Goal: Task Accomplishment & Management: Manage account settings

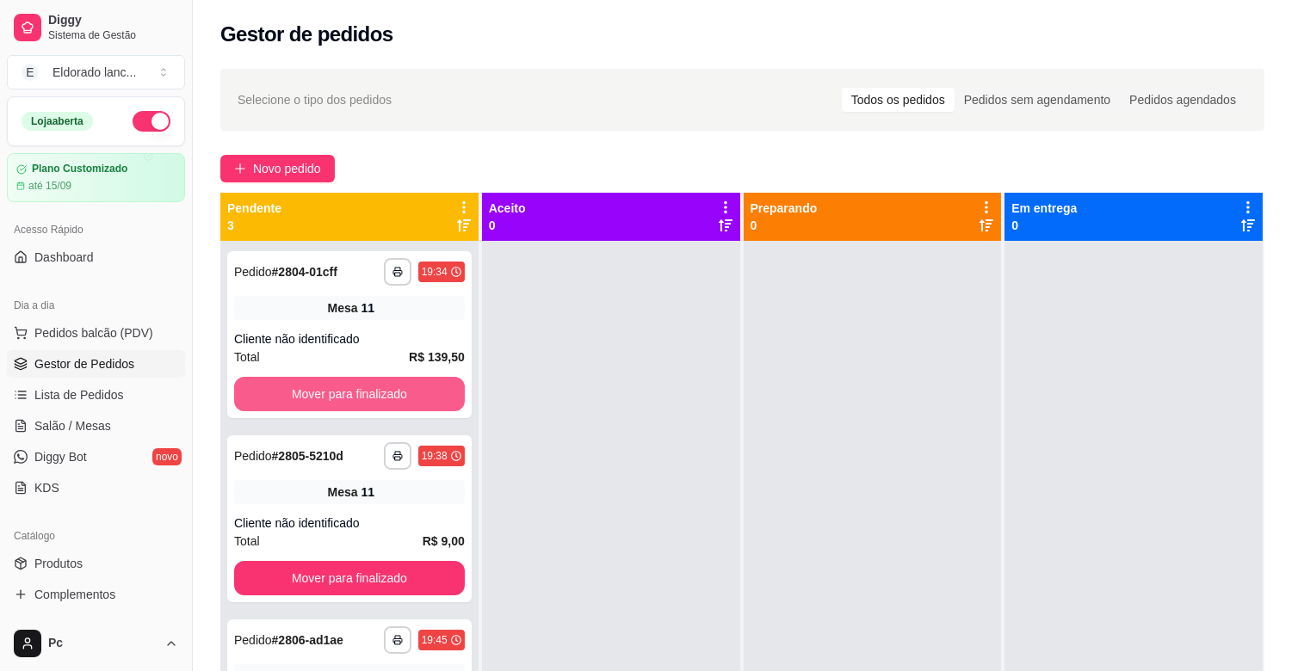
click at [377, 391] on button "Mover para finalizado" at bounding box center [349, 394] width 231 height 34
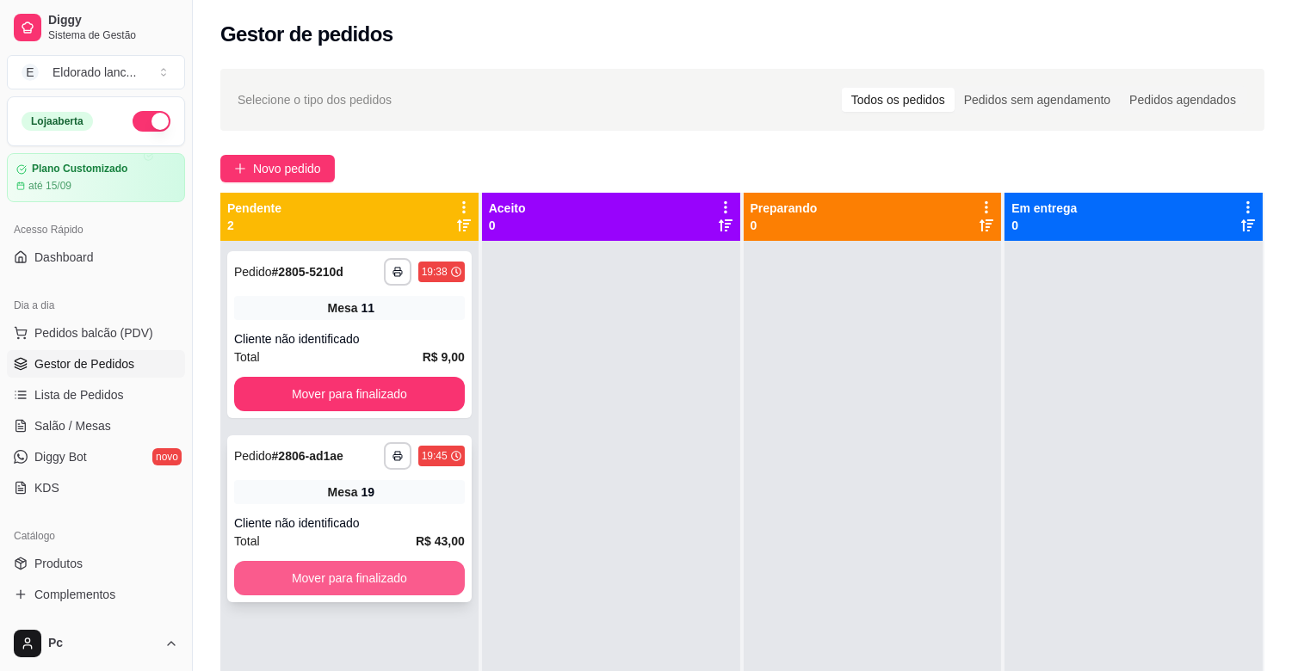
click at [356, 577] on button "Mover para finalizado" at bounding box center [349, 578] width 231 height 34
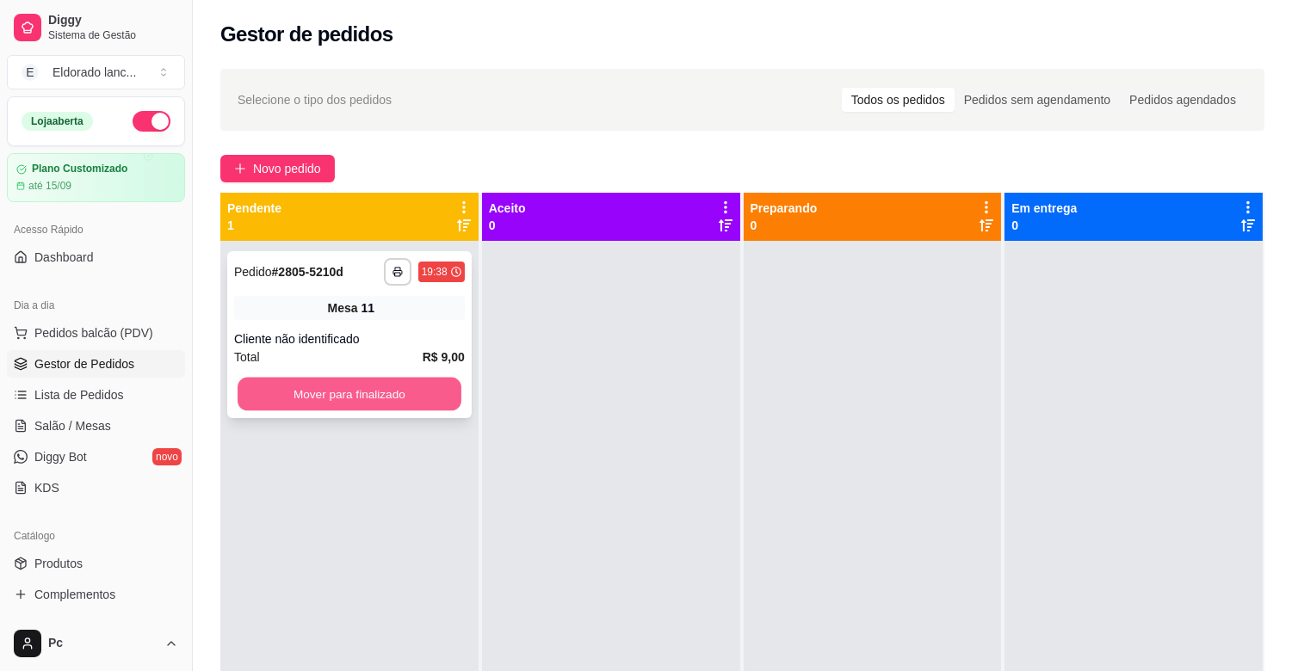
click at [375, 389] on button "Mover para finalizado" at bounding box center [350, 395] width 224 height 34
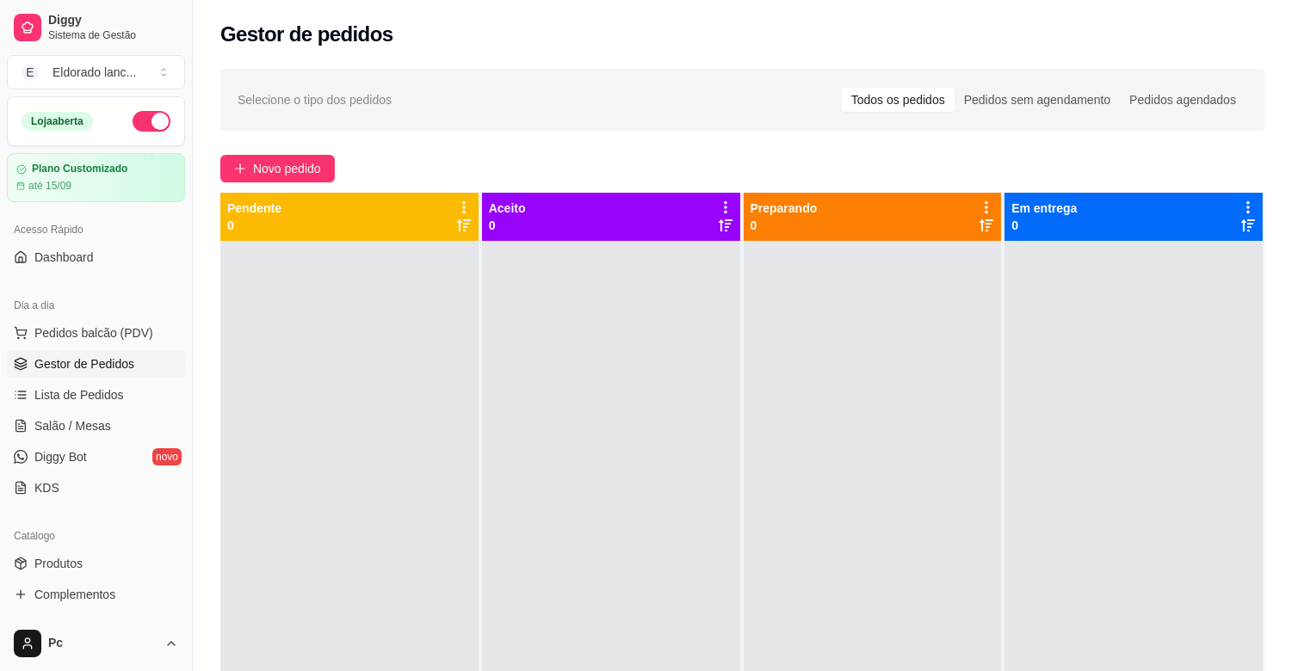
click at [56, 411] on ul "Pedidos balcão (PDV) Gestor de Pedidos Lista de Pedidos Salão / Mesas Diggy Bot…" at bounding box center [96, 410] width 178 height 182
click at [56, 424] on span "Salão / Mesas" at bounding box center [72, 426] width 77 height 17
click at [101, 422] on span "Salão / Mesas" at bounding box center [72, 426] width 77 height 17
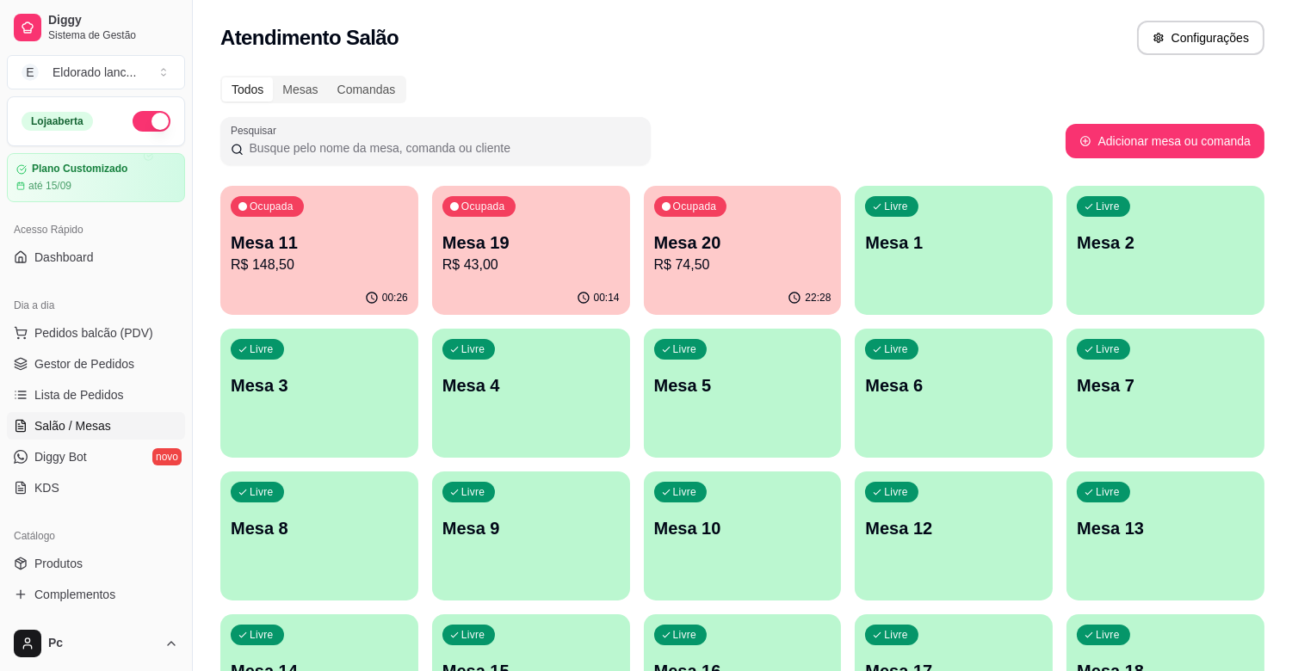
click at [380, 539] on p "Mesa 8" at bounding box center [319, 529] width 177 height 24
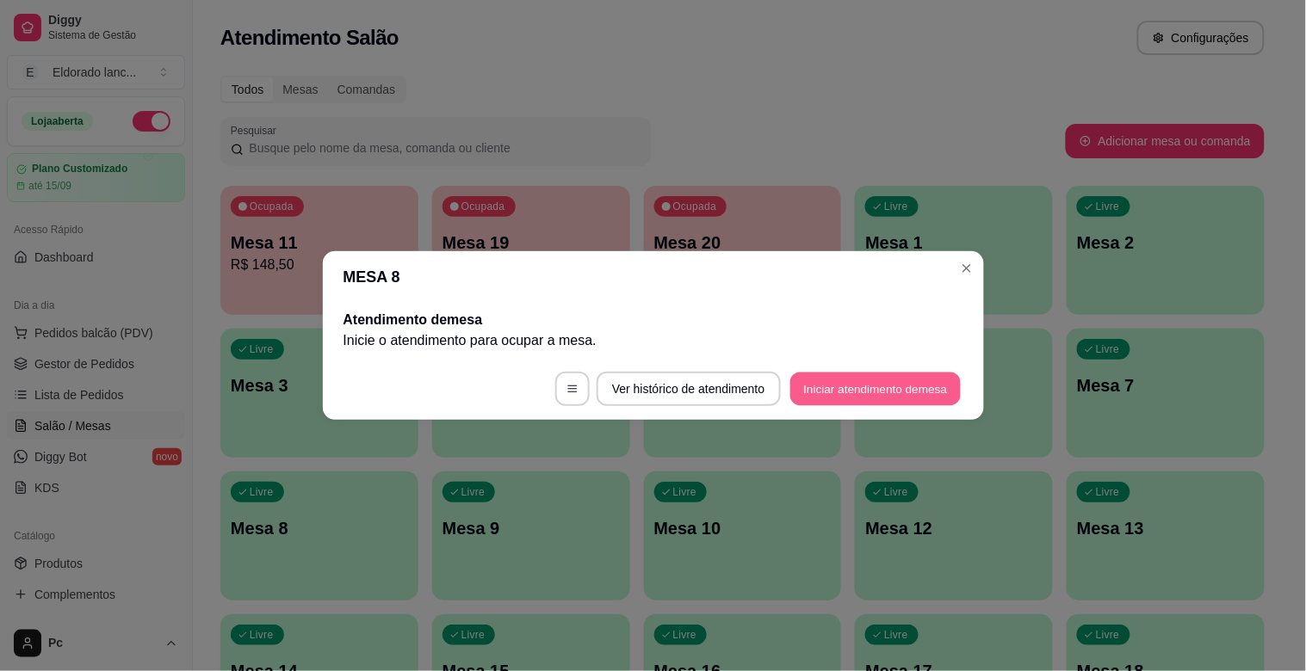
click at [833, 383] on button "Iniciar atendimento de mesa" at bounding box center [875, 390] width 170 height 34
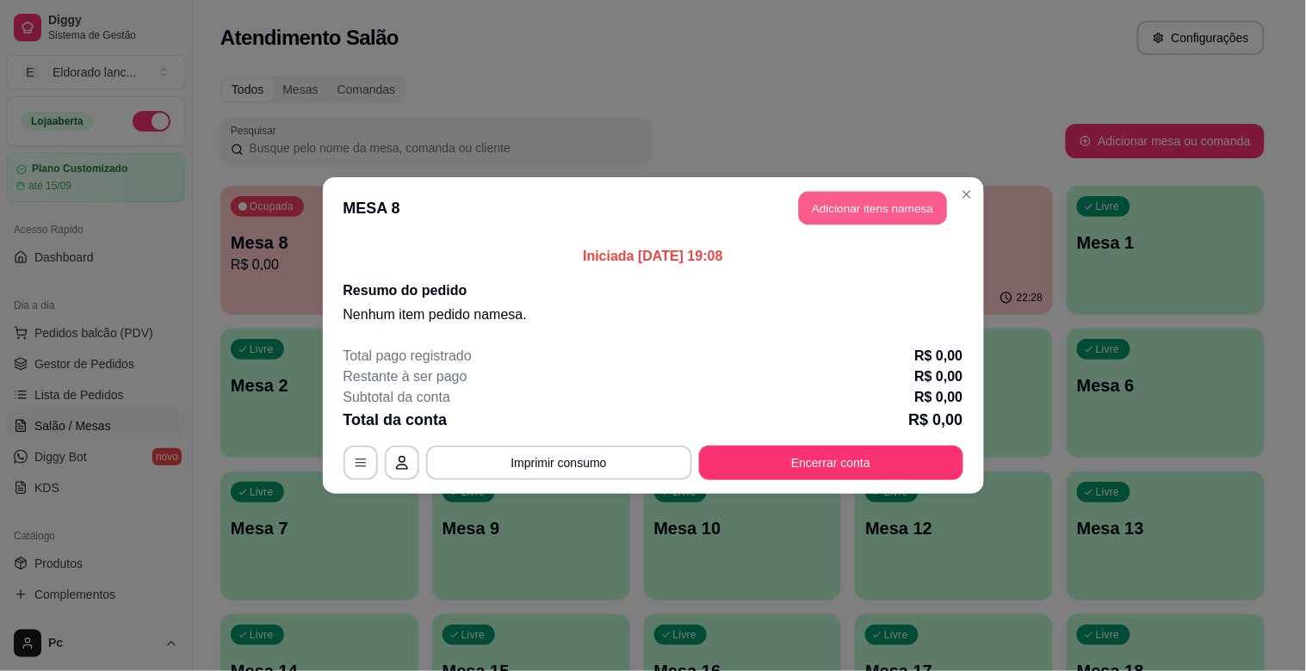
click at [888, 199] on button "Adicionar itens na mesa" at bounding box center [873, 209] width 148 height 34
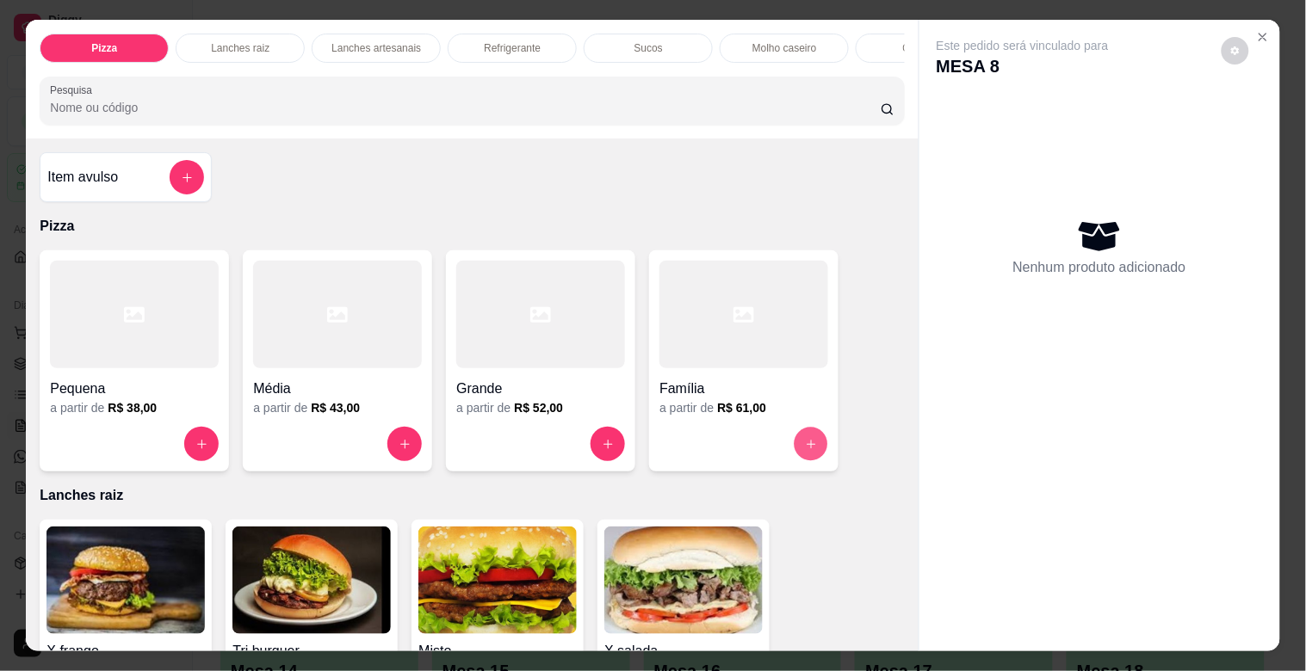
click at [795, 442] on button "increase-product-quantity" at bounding box center [812, 445] width 34 height 34
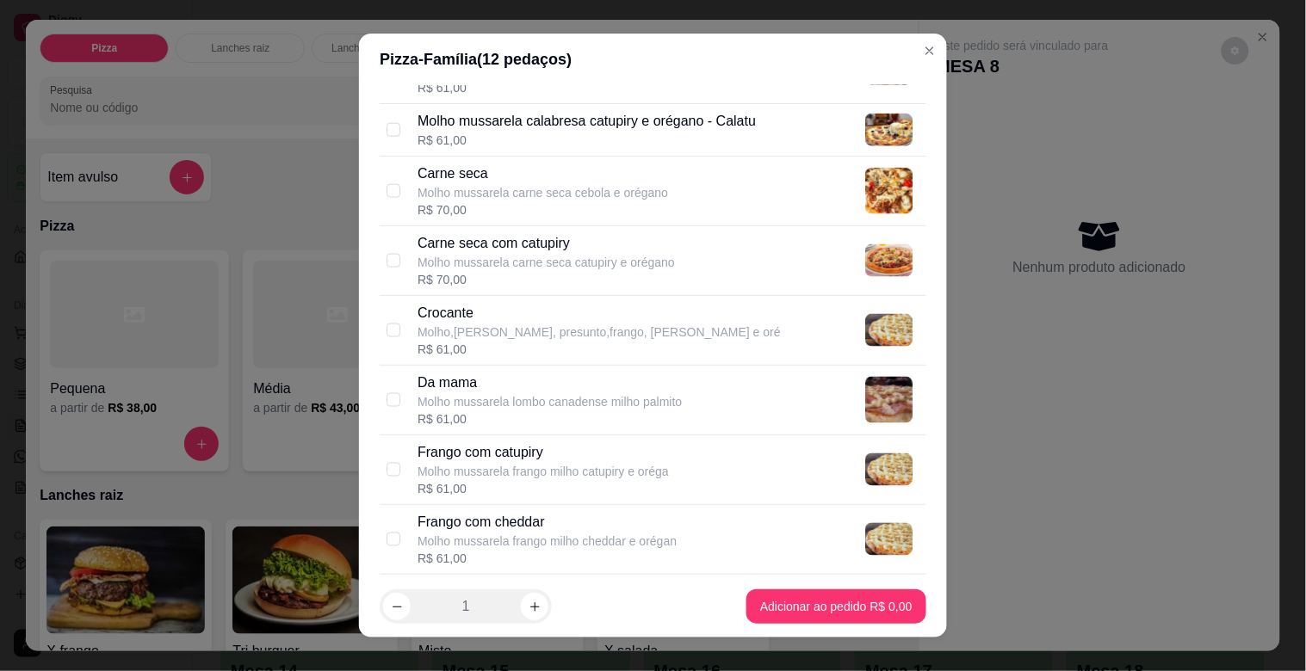
scroll to position [665, 0]
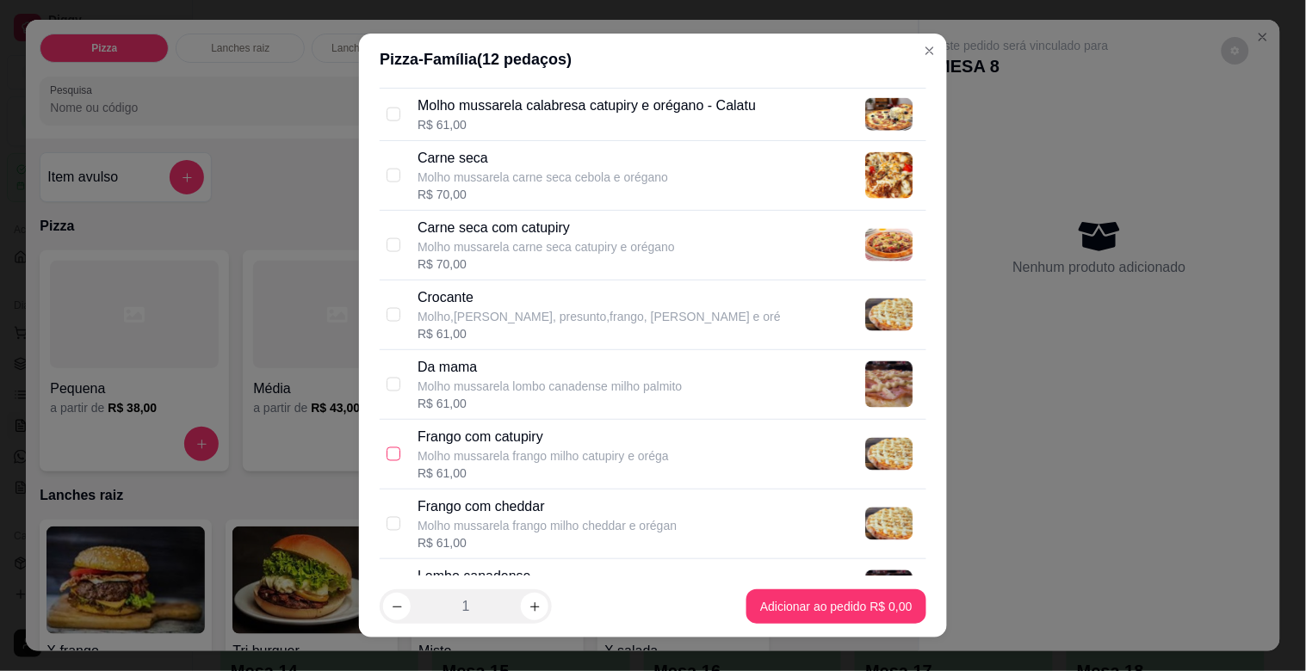
click at [387, 452] on input "checkbox" at bounding box center [394, 455] width 14 height 14
checkbox input "true"
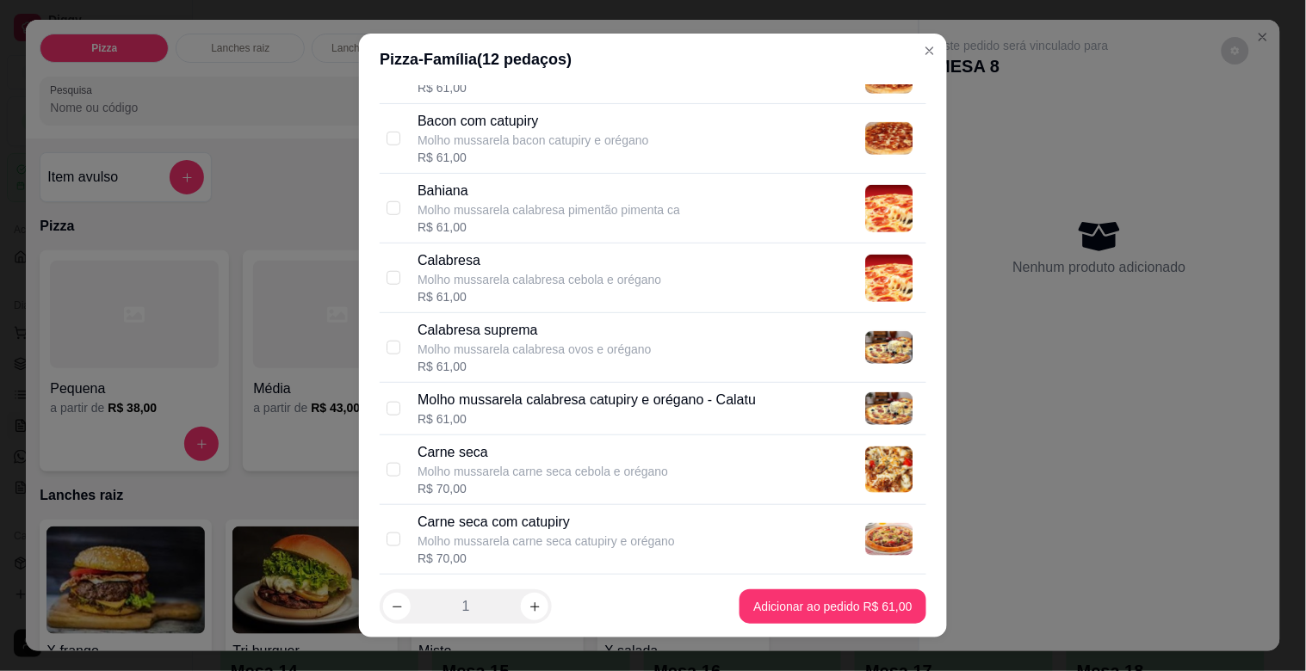
scroll to position [355, 0]
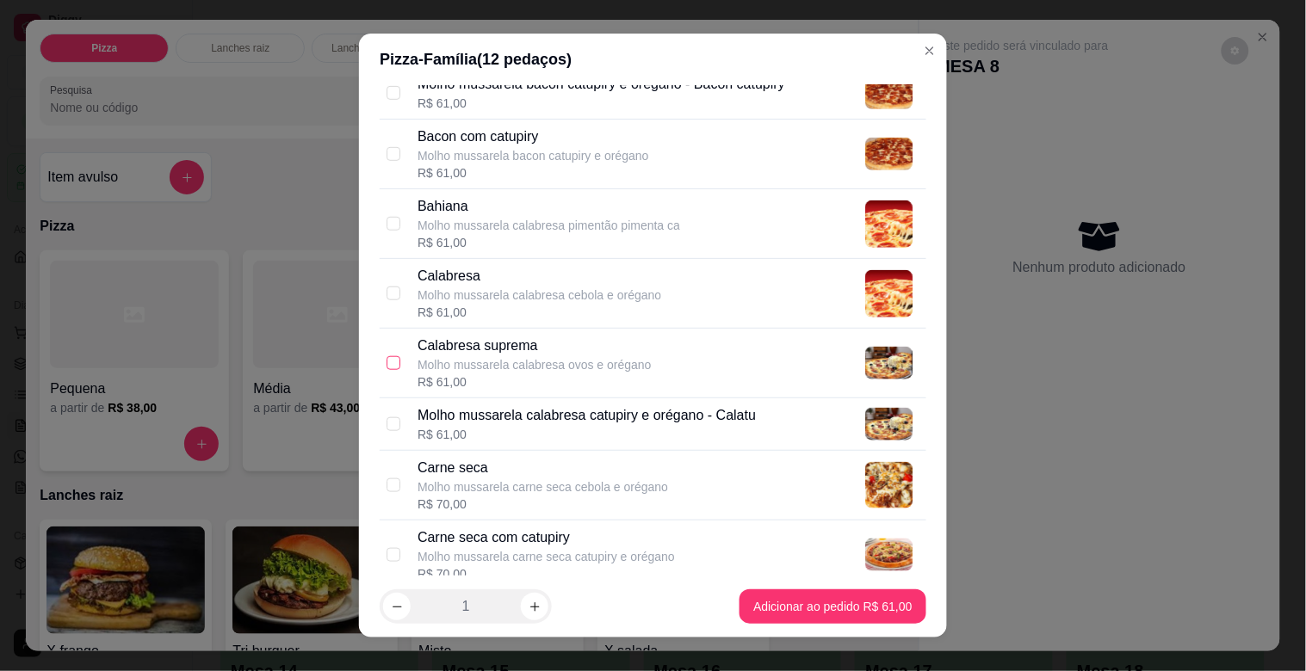
click at [387, 362] on input "checkbox" at bounding box center [394, 363] width 14 height 14
checkbox input "true"
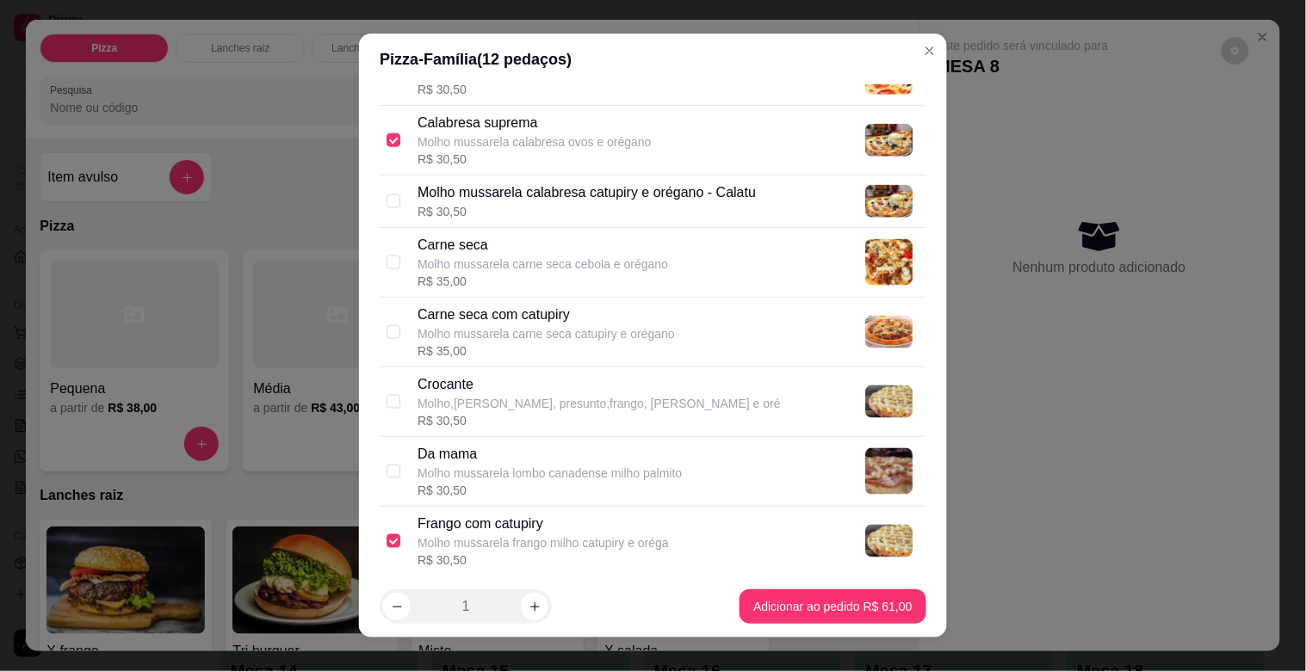
scroll to position [2110, 0]
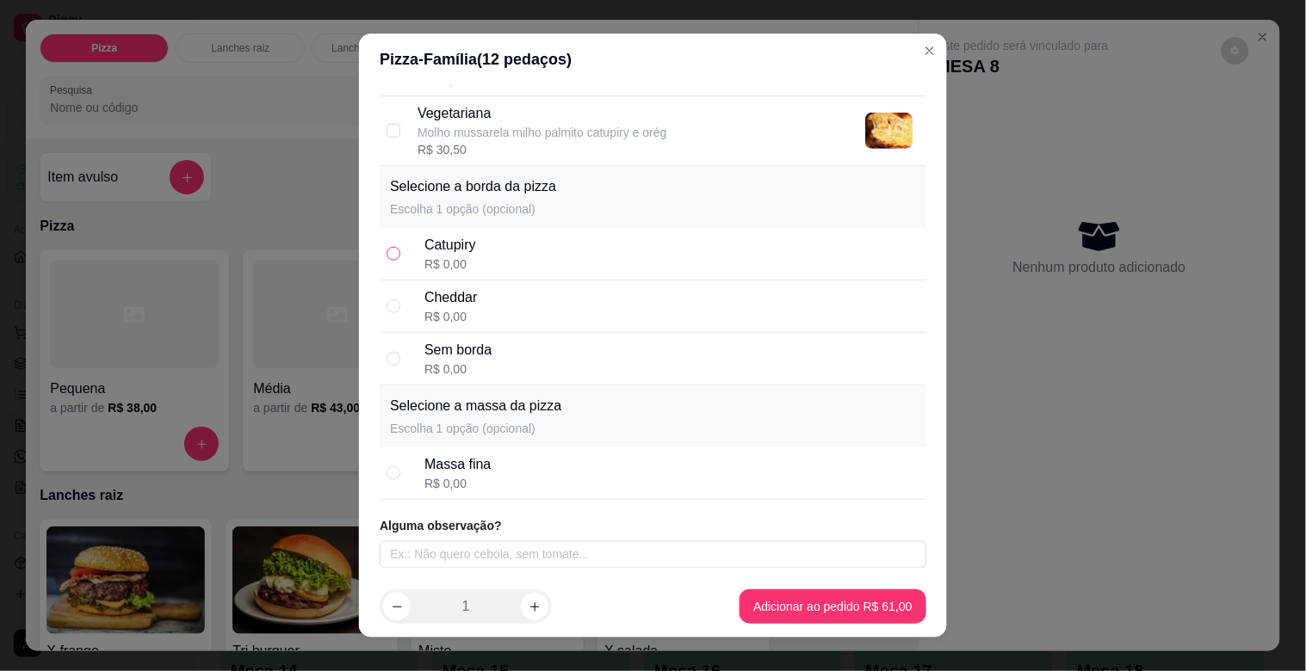
click at [387, 254] on input "radio" at bounding box center [394, 254] width 14 height 14
radio input "true"
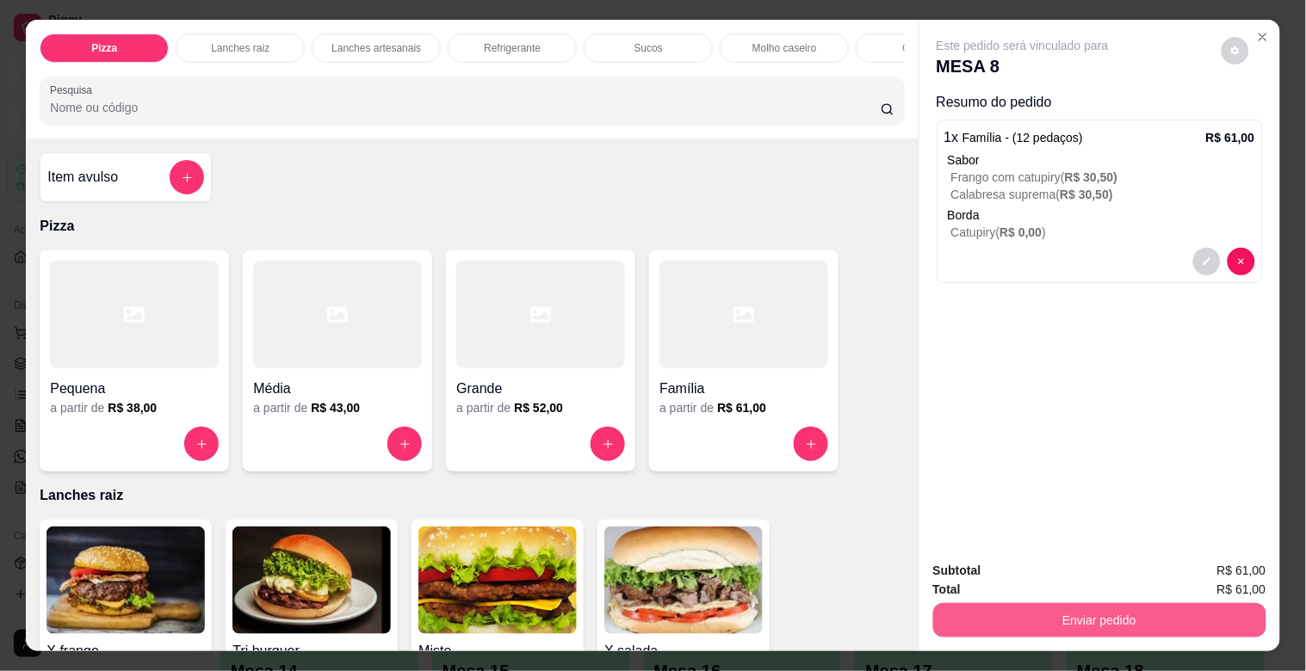
click at [959, 616] on button "Enviar pedido" at bounding box center [1099, 620] width 333 height 34
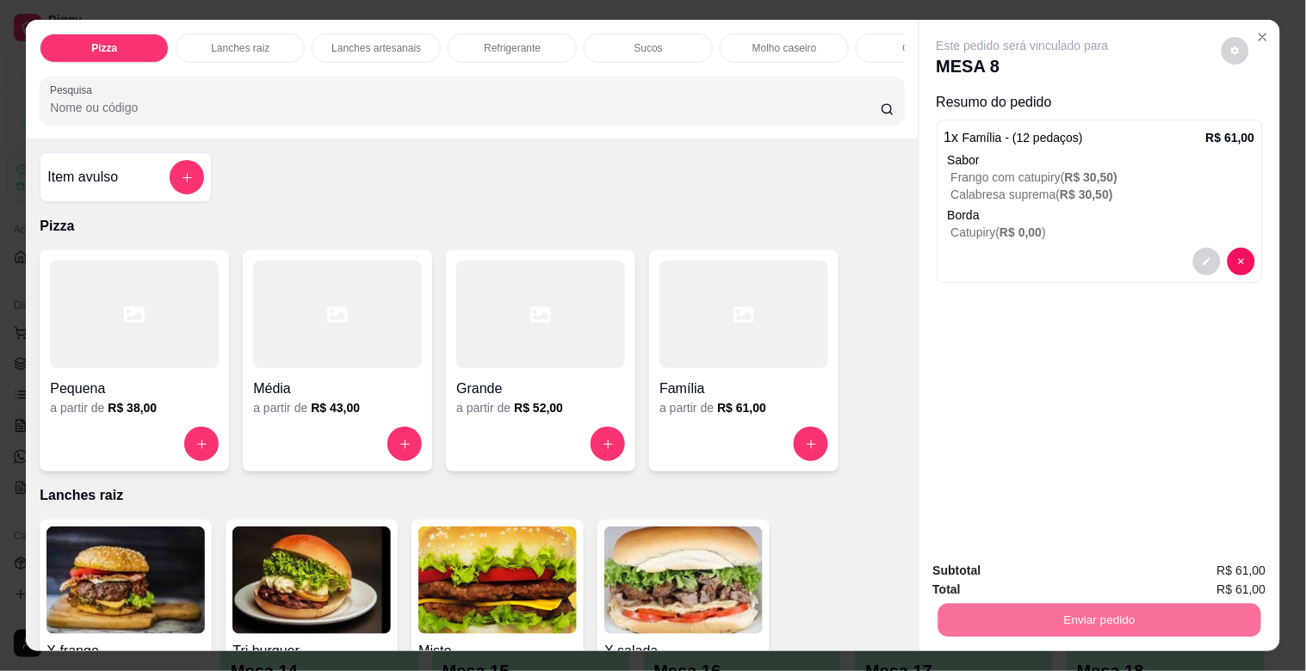
click at [966, 572] on button "Não registrar e enviar pedido" at bounding box center [1042, 570] width 179 height 33
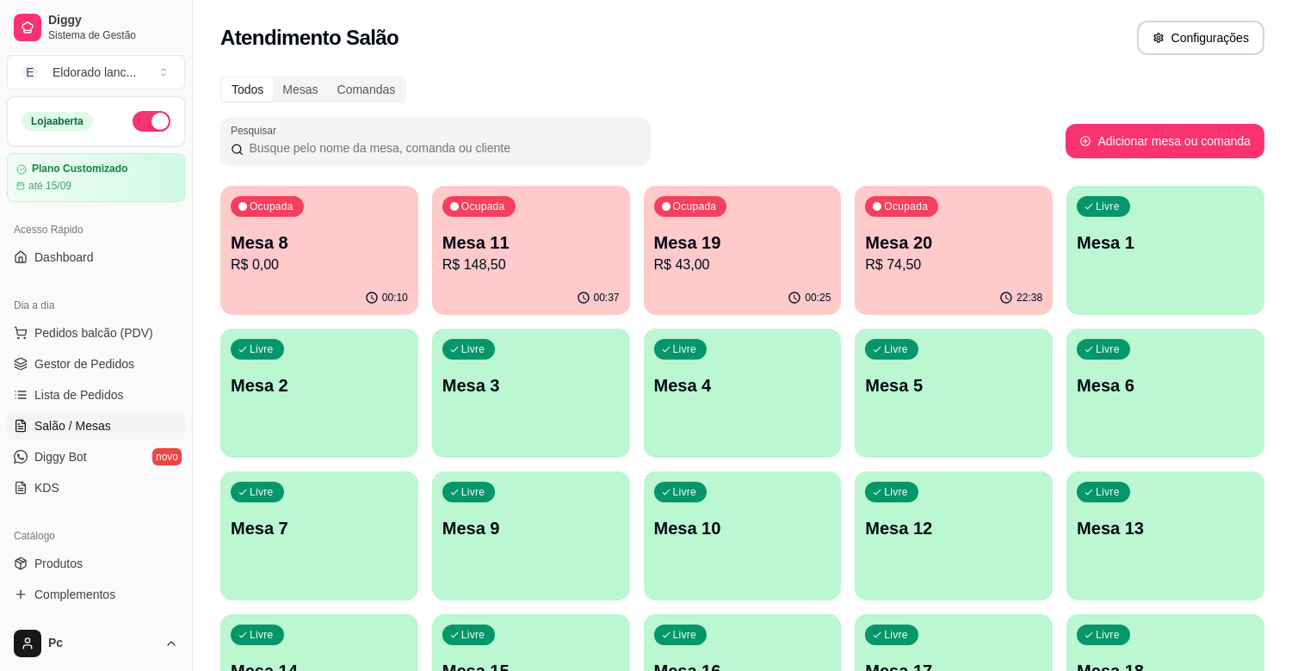
click at [381, 523] on p "Mesa 7" at bounding box center [319, 529] width 177 height 24
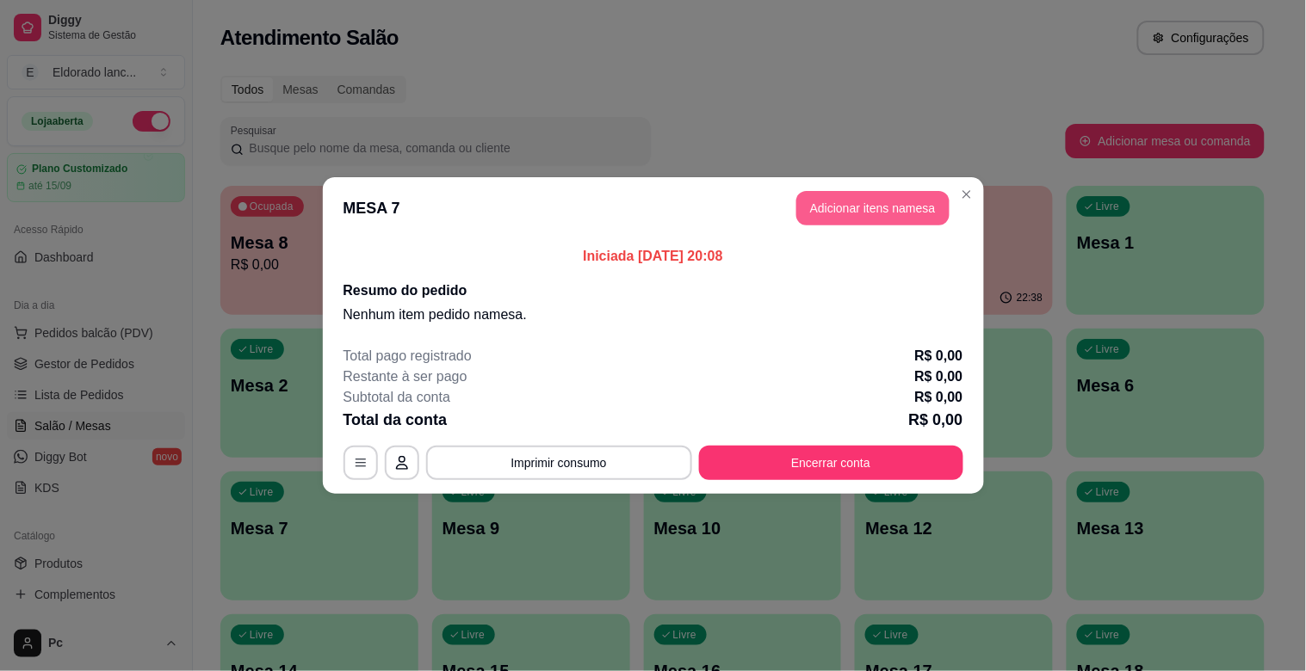
click at [861, 203] on button "Adicionar itens na mesa" at bounding box center [872, 208] width 153 height 34
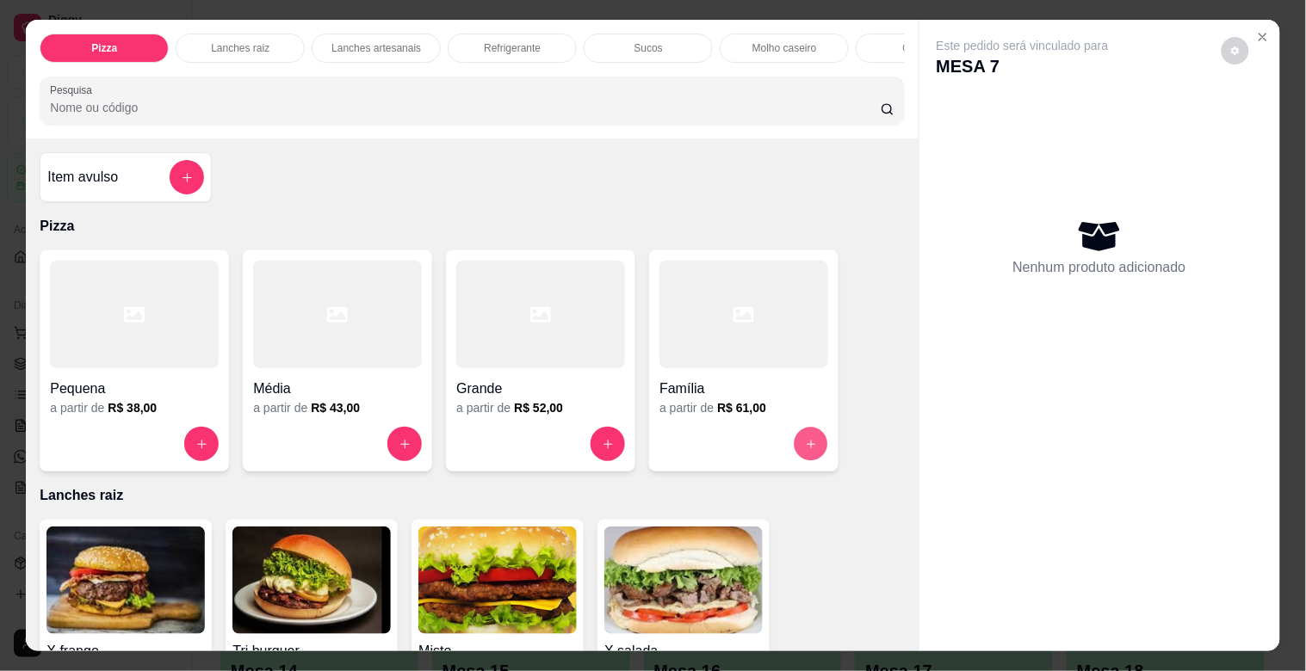
click at [802, 461] on button "increase-product-quantity" at bounding box center [812, 445] width 34 height 34
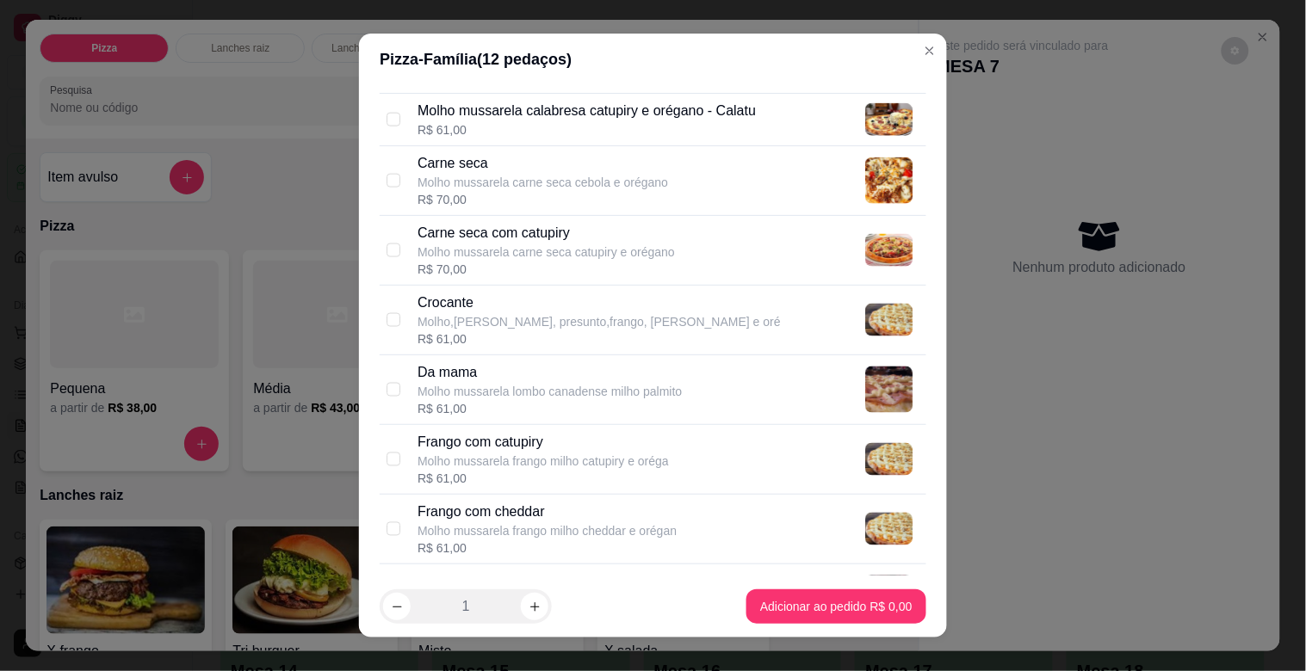
scroll to position [670, 0]
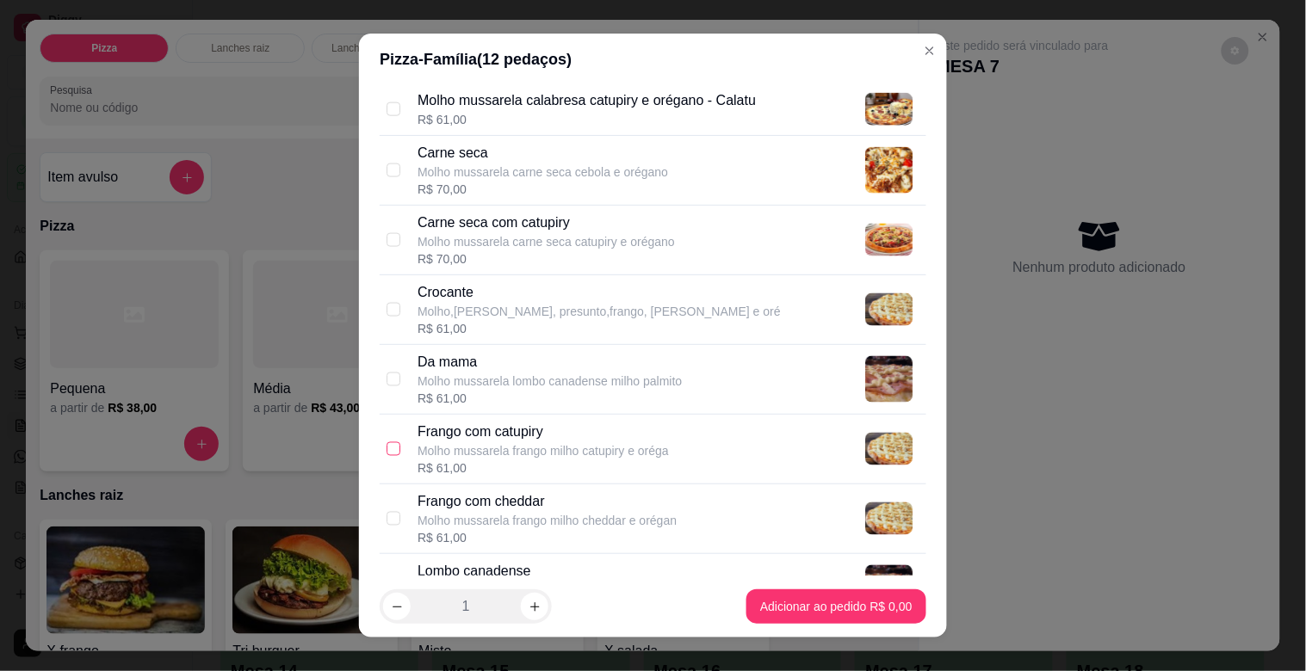
click at [387, 452] on input "checkbox" at bounding box center [394, 449] width 14 height 14
checkbox input "true"
click at [388, 170] on input "checkbox" at bounding box center [394, 171] width 14 height 14
checkbox input "true"
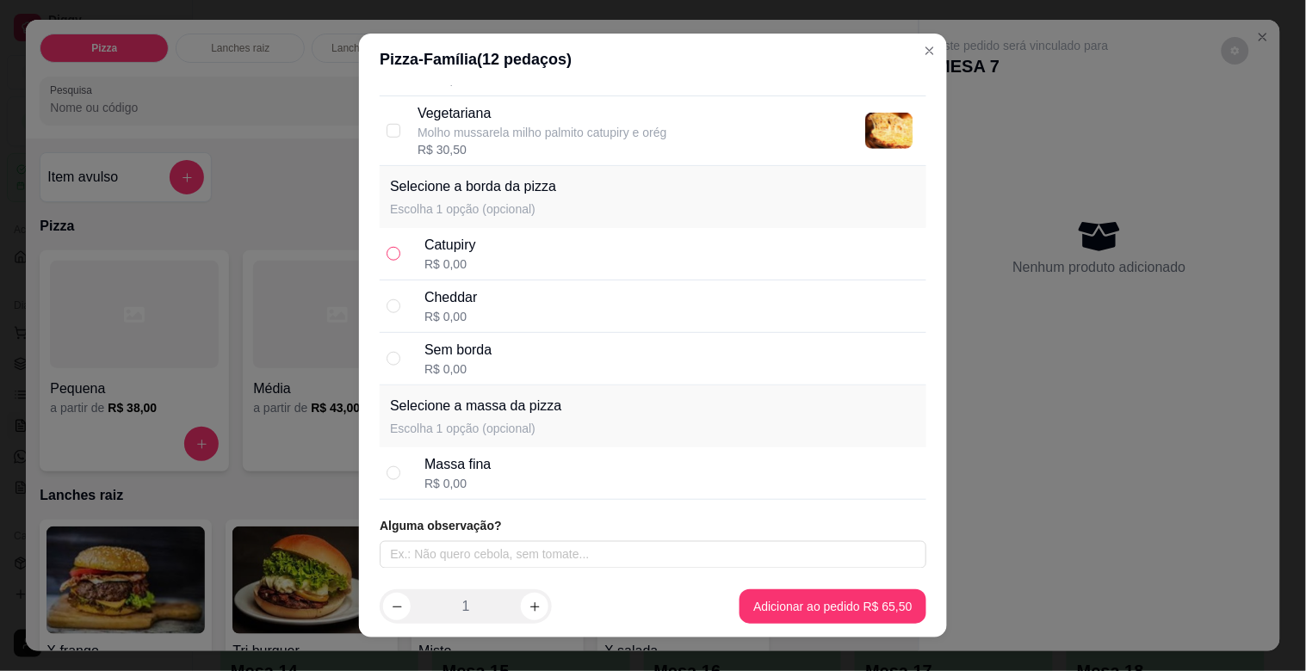
click at [388, 253] on input "radio" at bounding box center [394, 254] width 14 height 14
radio input "true"
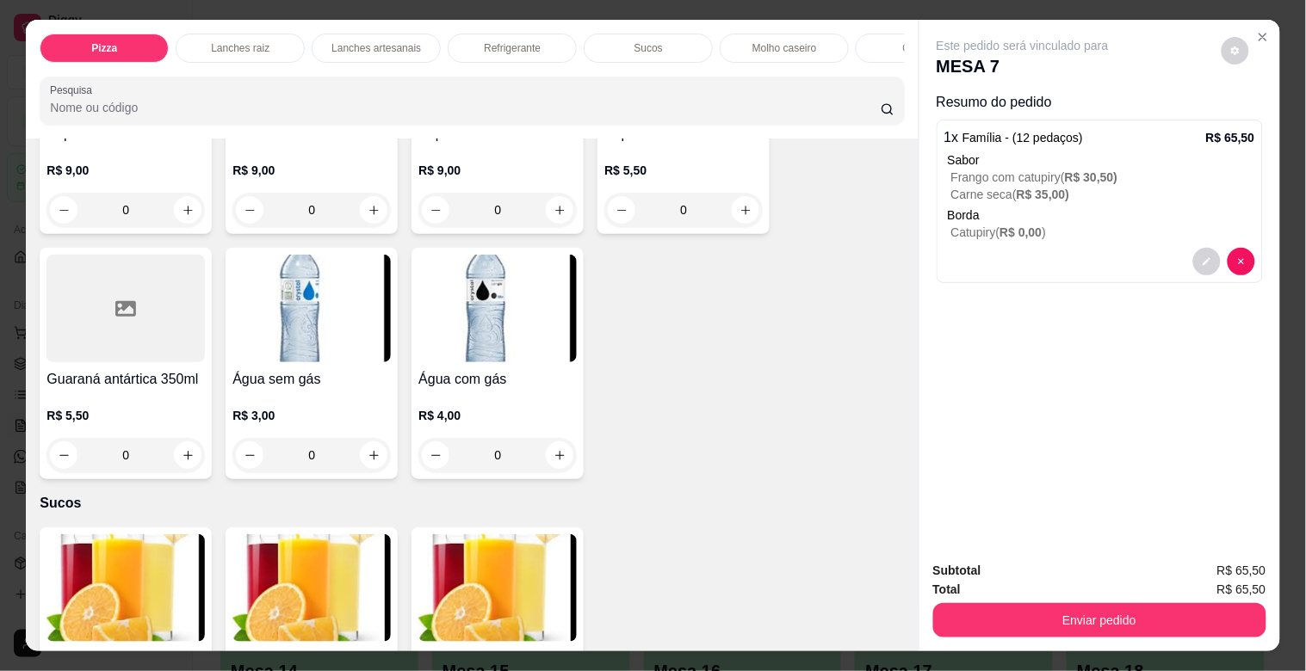
scroll to position [3117, 0]
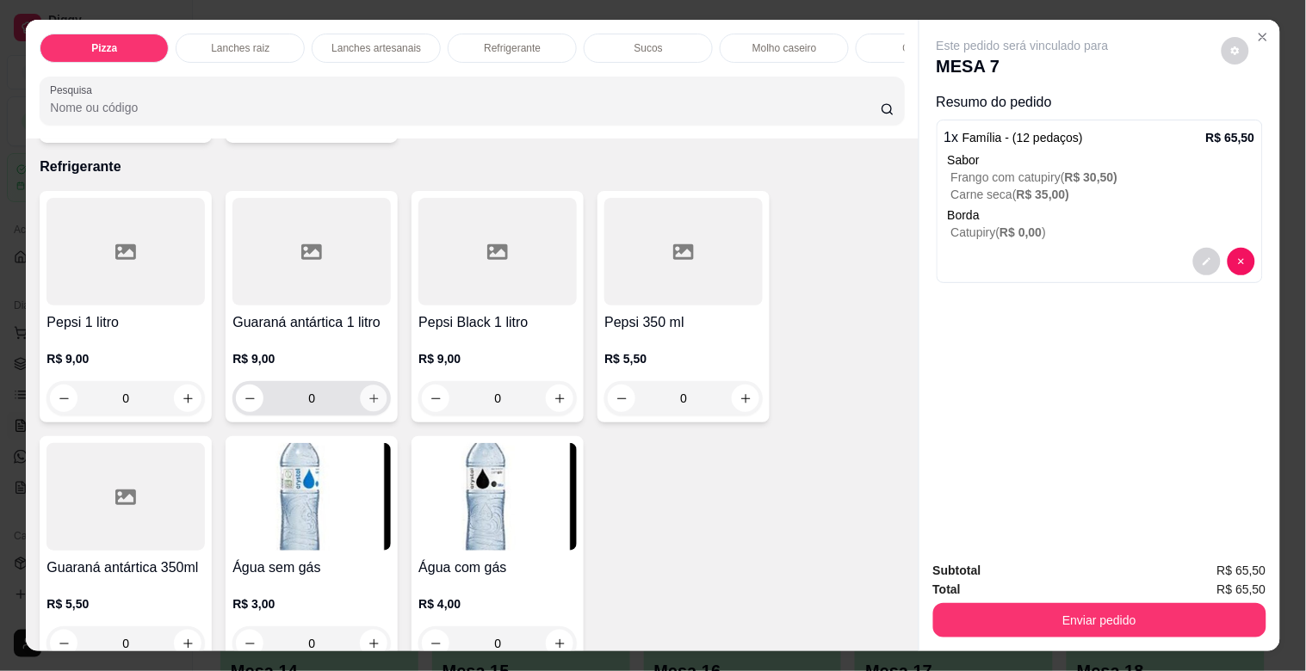
click at [368, 399] on icon "increase-product-quantity" at bounding box center [374, 399] width 13 height 13
type input "1"
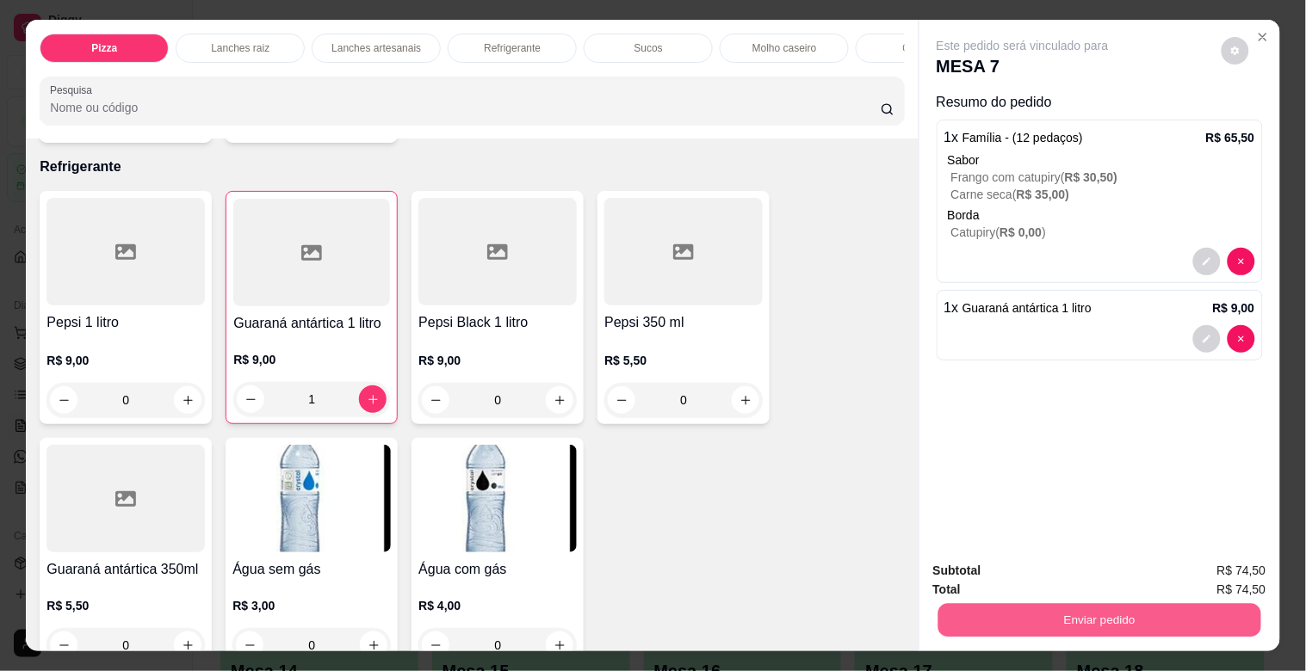
click at [959, 615] on button "Enviar pedido" at bounding box center [1098, 620] width 323 height 34
click at [961, 570] on button "Não registrar e enviar pedido" at bounding box center [1043, 570] width 174 height 32
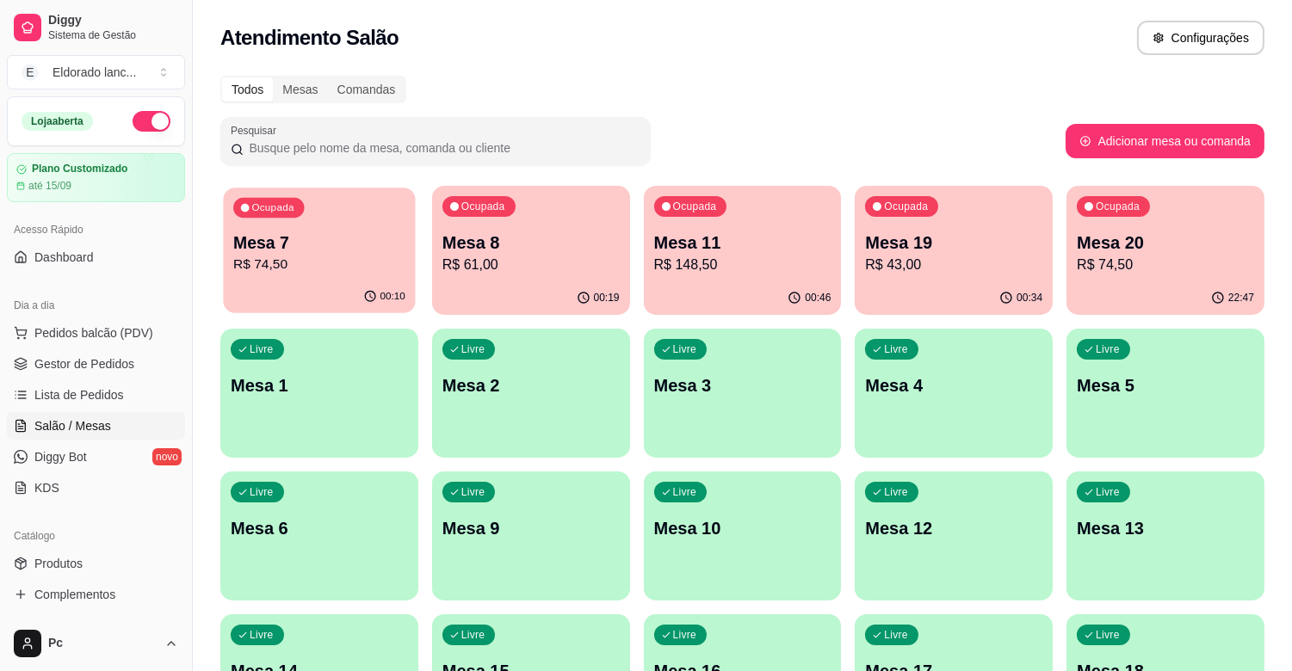
click at [394, 244] on p "Mesa 7" at bounding box center [319, 243] width 172 height 23
click at [479, 272] on p "R$ 61,00" at bounding box center [530, 265] width 177 height 21
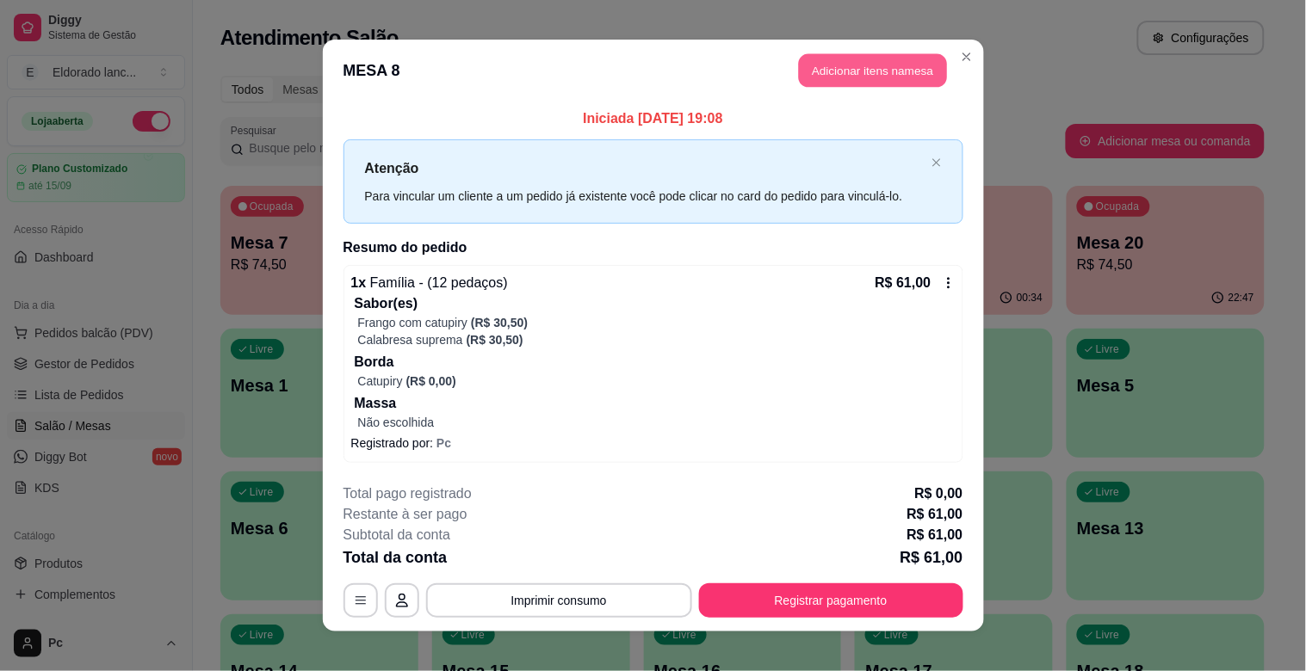
click at [846, 60] on button "Adicionar itens na mesa" at bounding box center [873, 71] width 148 height 34
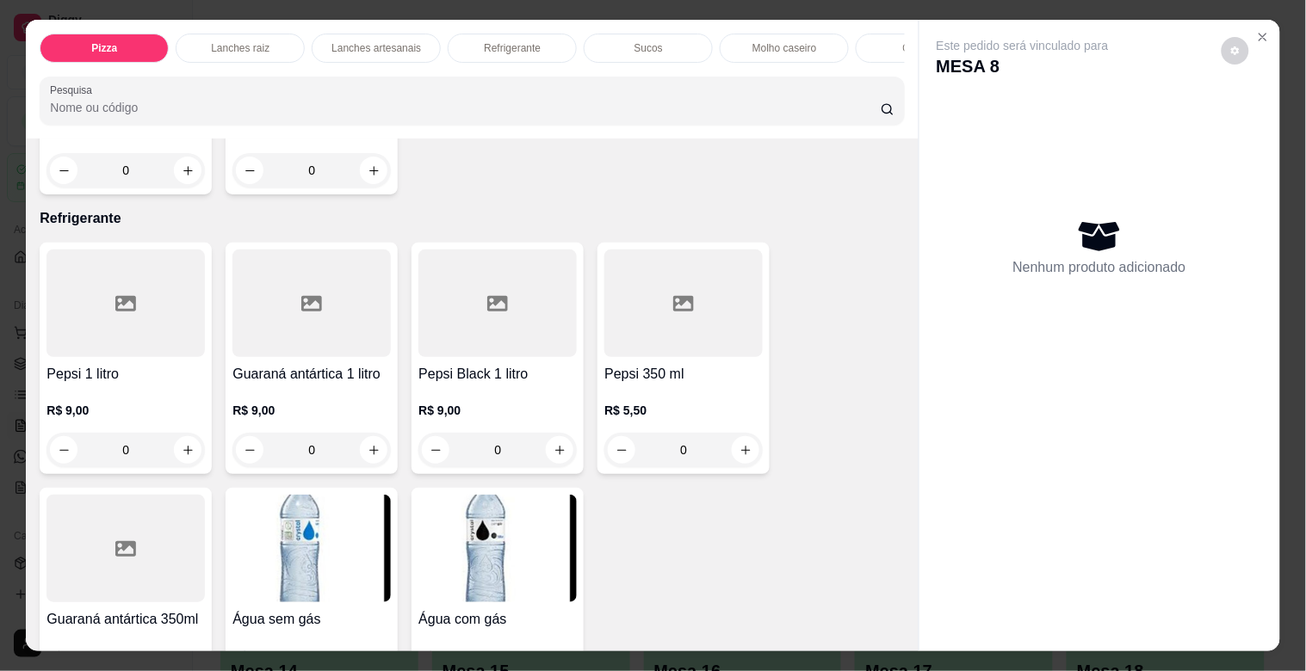
scroll to position [3106, 0]
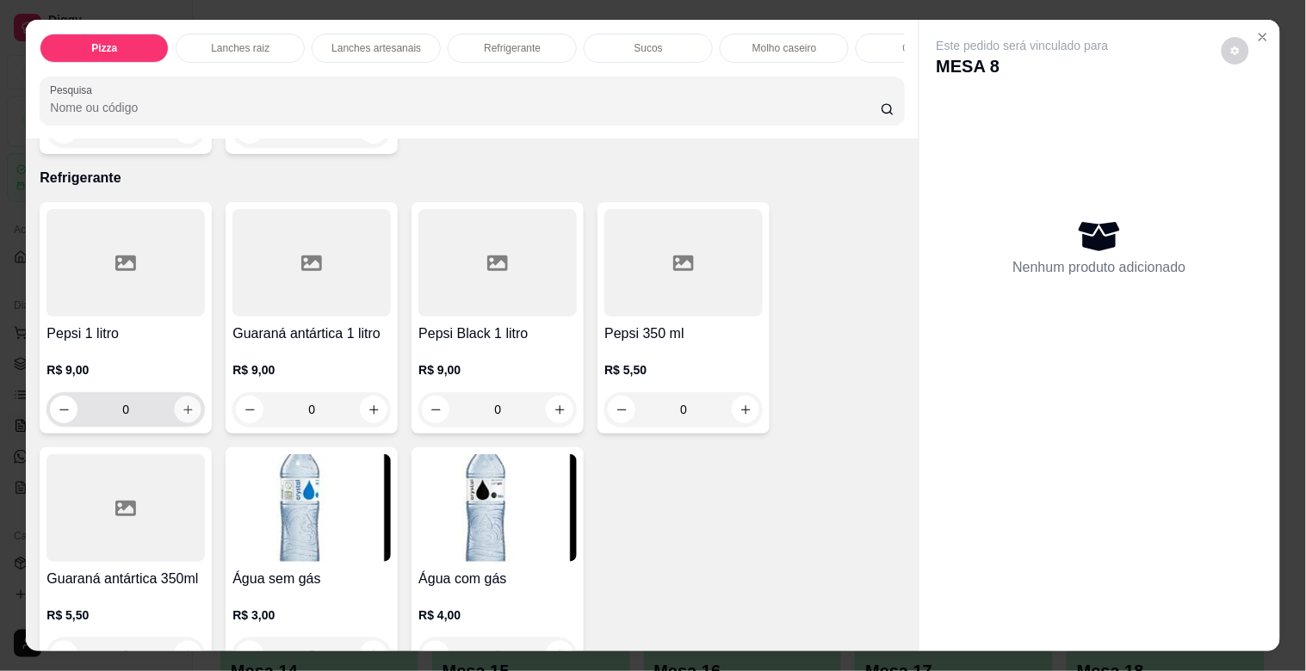
click at [182, 405] on button "increase-product-quantity" at bounding box center [188, 410] width 27 height 27
type input "1"
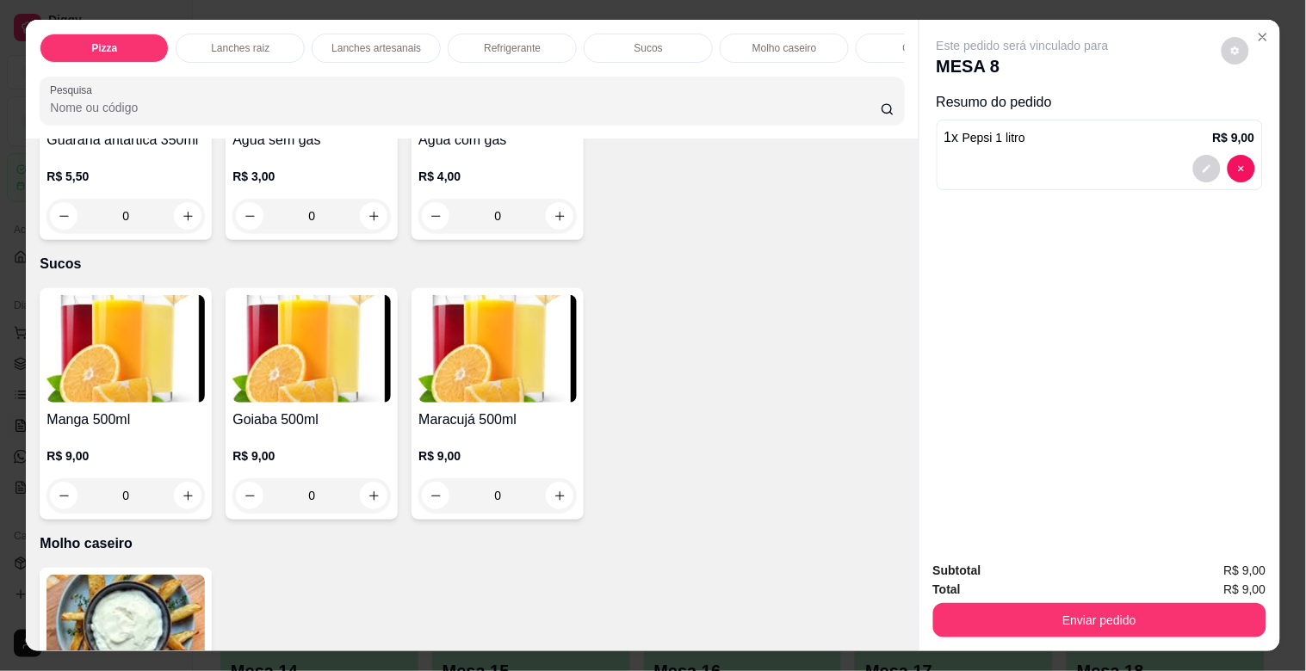
scroll to position [3619, 0]
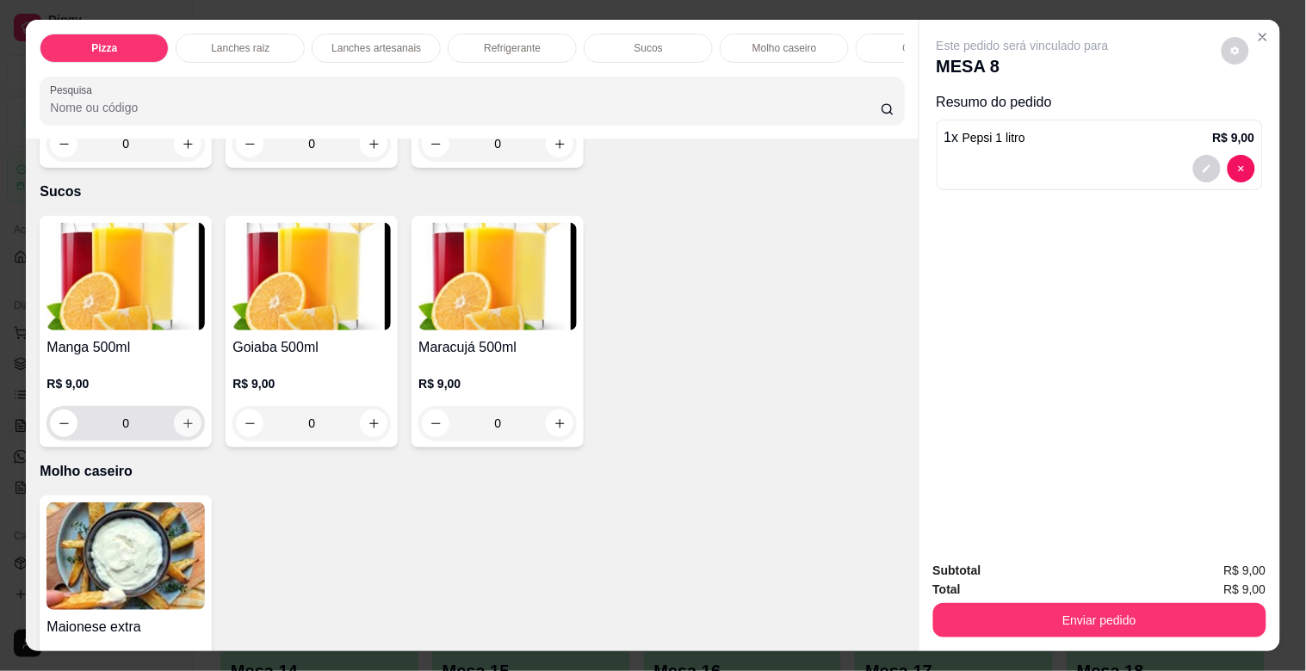
click at [182, 427] on icon "increase-product-quantity" at bounding box center [188, 424] width 13 height 13
type input "1"
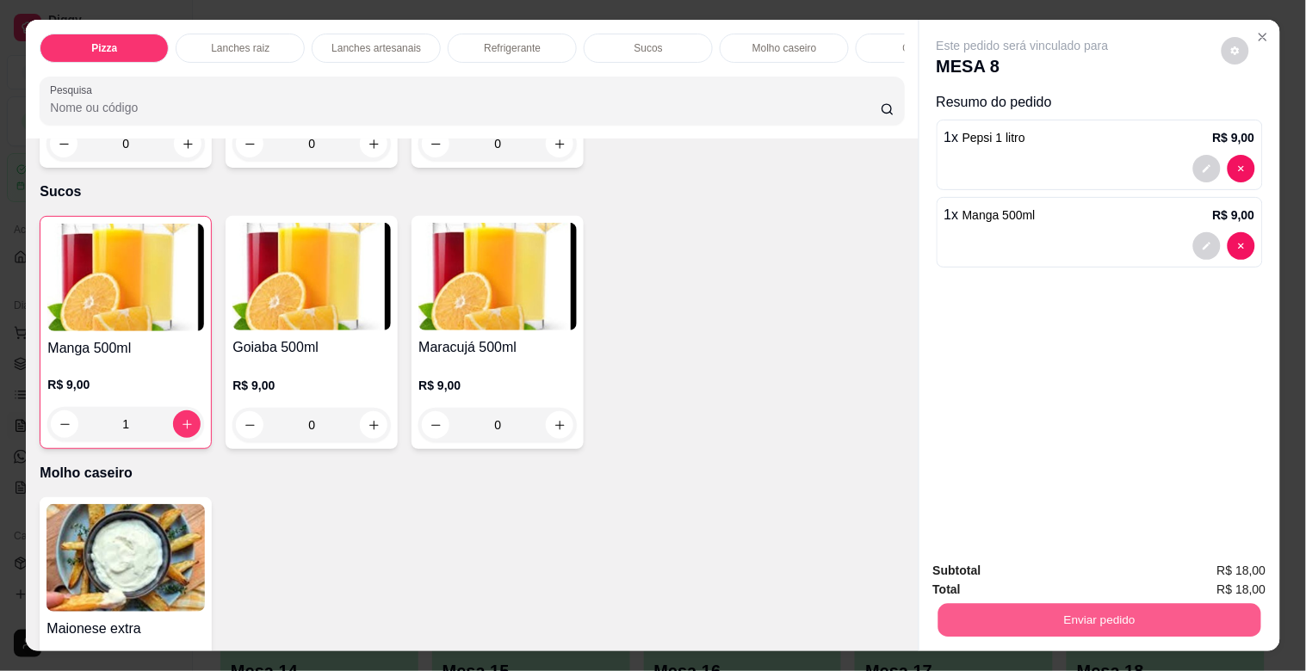
click at [962, 603] on button "Enviar pedido" at bounding box center [1098, 620] width 323 height 34
click at [977, 571] on button "Não registrar e enviar pedido" at bounding box center [1042, 570] width 179 height 33
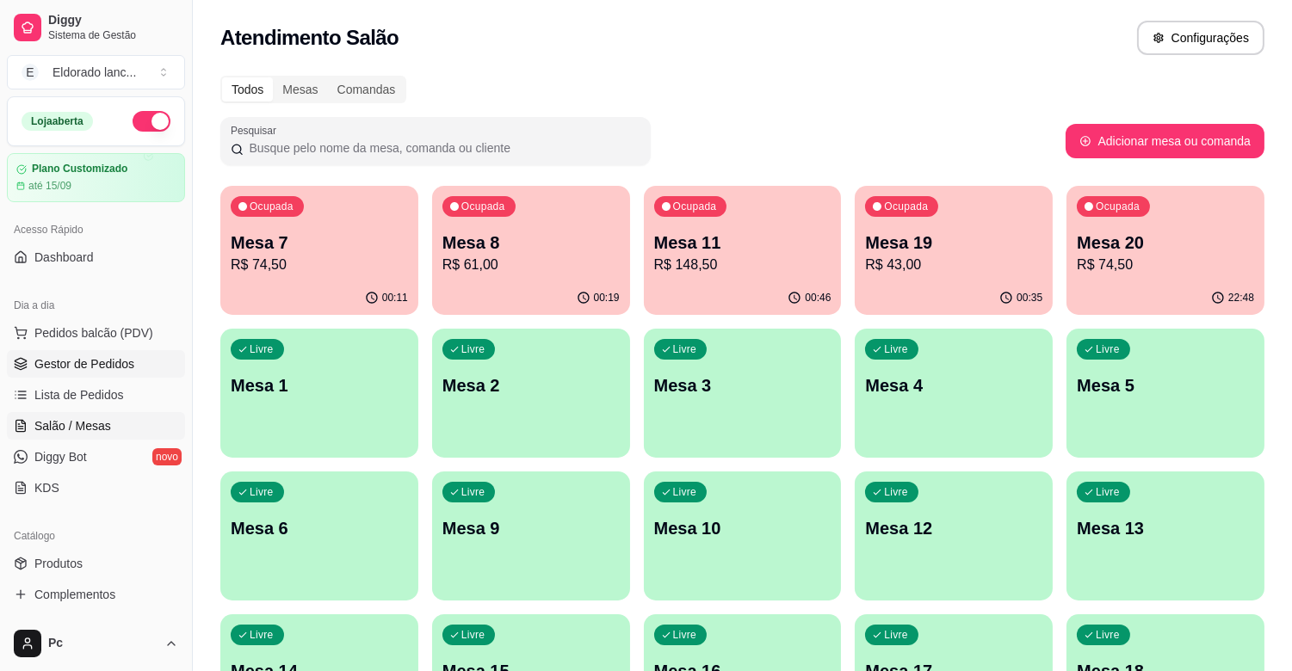
click at [90, 363] on span "Gestor de Pedidos" at bounding box center [84, 364] width 100 height 17
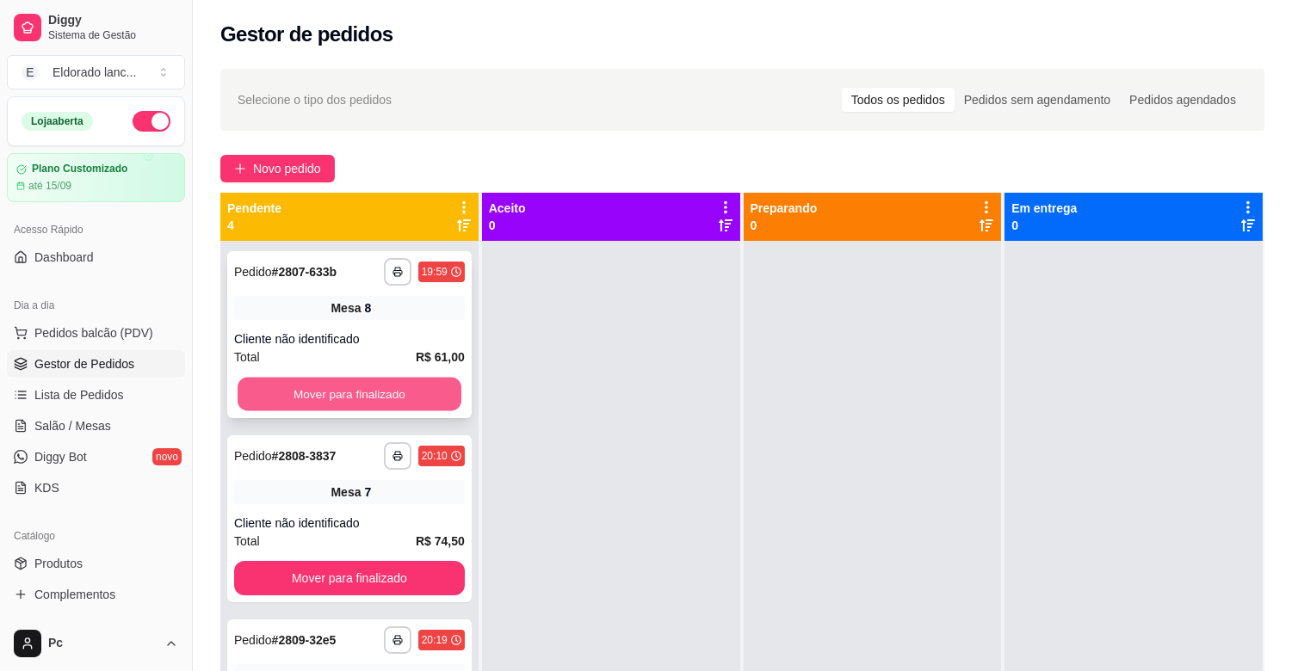
click at [397, 380] on button "Mover para finalizado" at bounding box center [350, 395] width 224 height 34
click at [397, 381] on button "Mover para finalizado" at bounding box center [349, 394] width 231 height 34
click at [397, 381] on div "Mover para finalizado" at bounding box center [349, 394] width 231 height 34
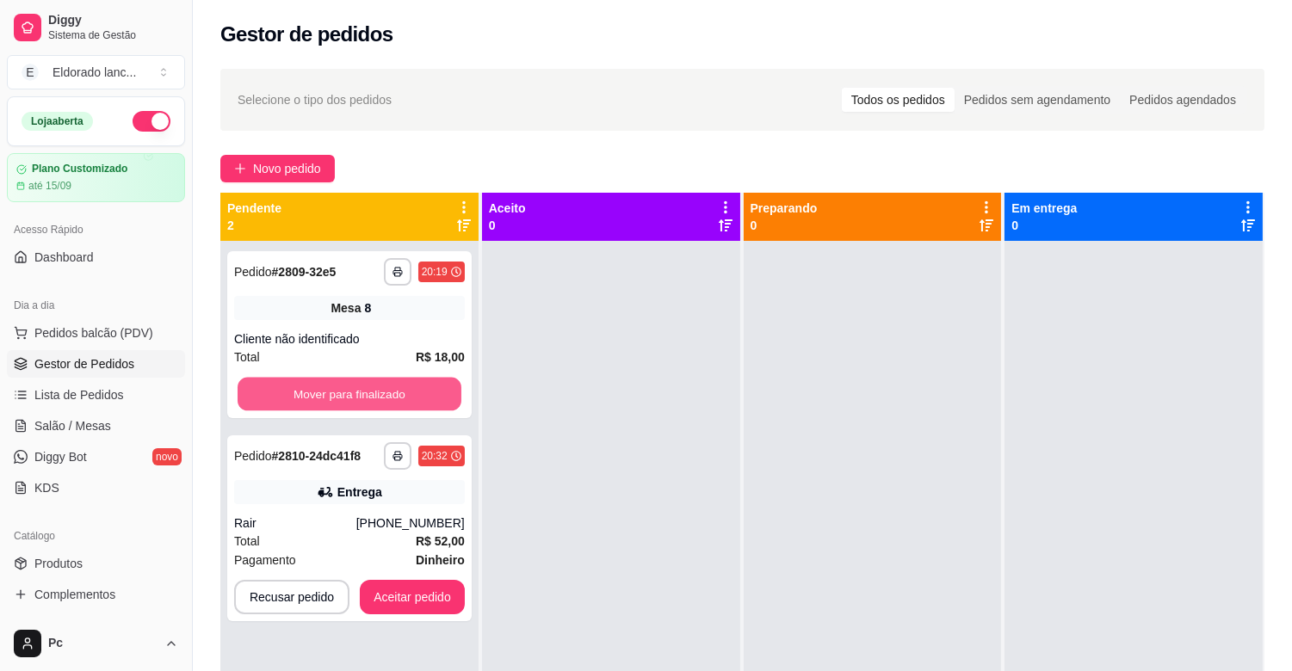
click at [330, 407] on button "Mover para finalizado" at bounding box center [350, 395] width 224 height 34
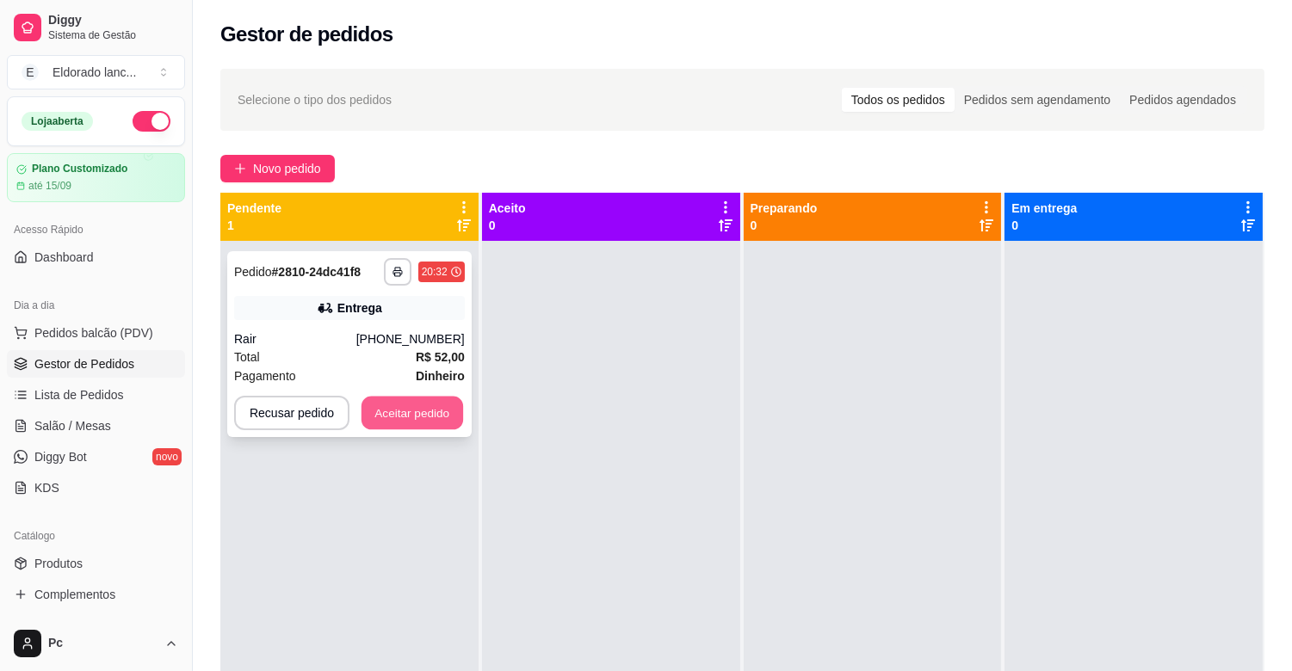
click at [376, 410] on button "Aceitar pedido" at bounding box center [413, 414] width 102 height 34
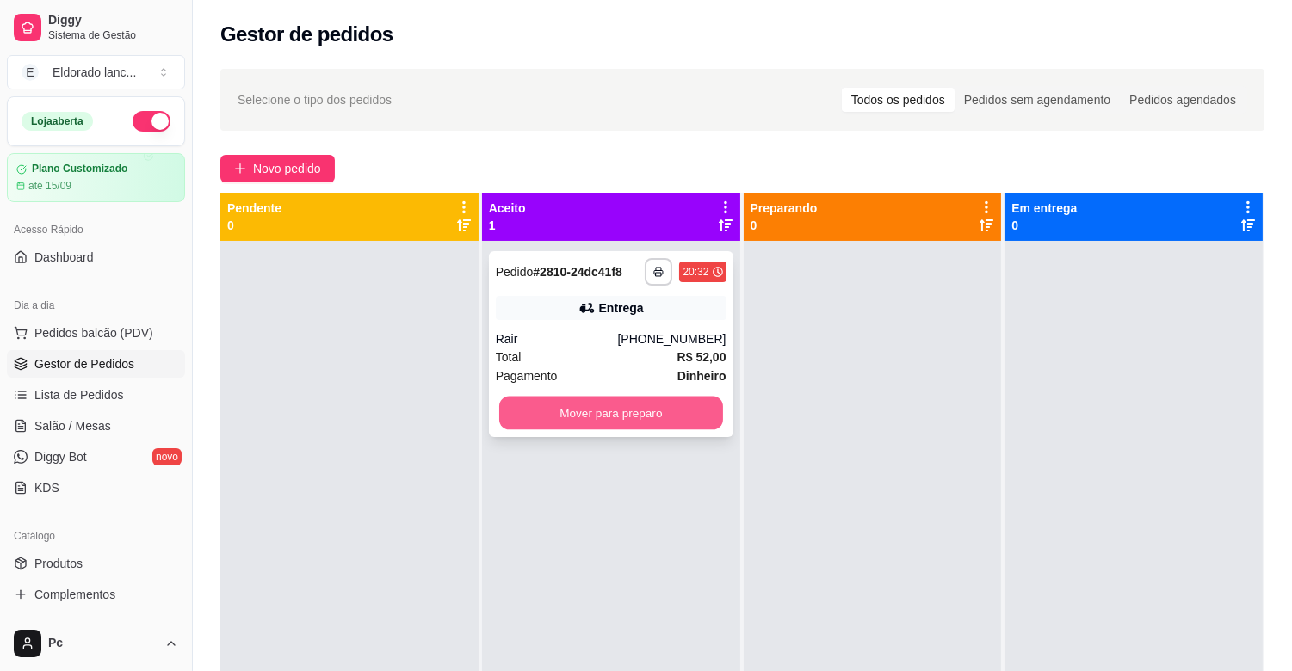
click at [506, 413] on button "Mover para preparo" at bounding box center [611, 414] width 224 height 34
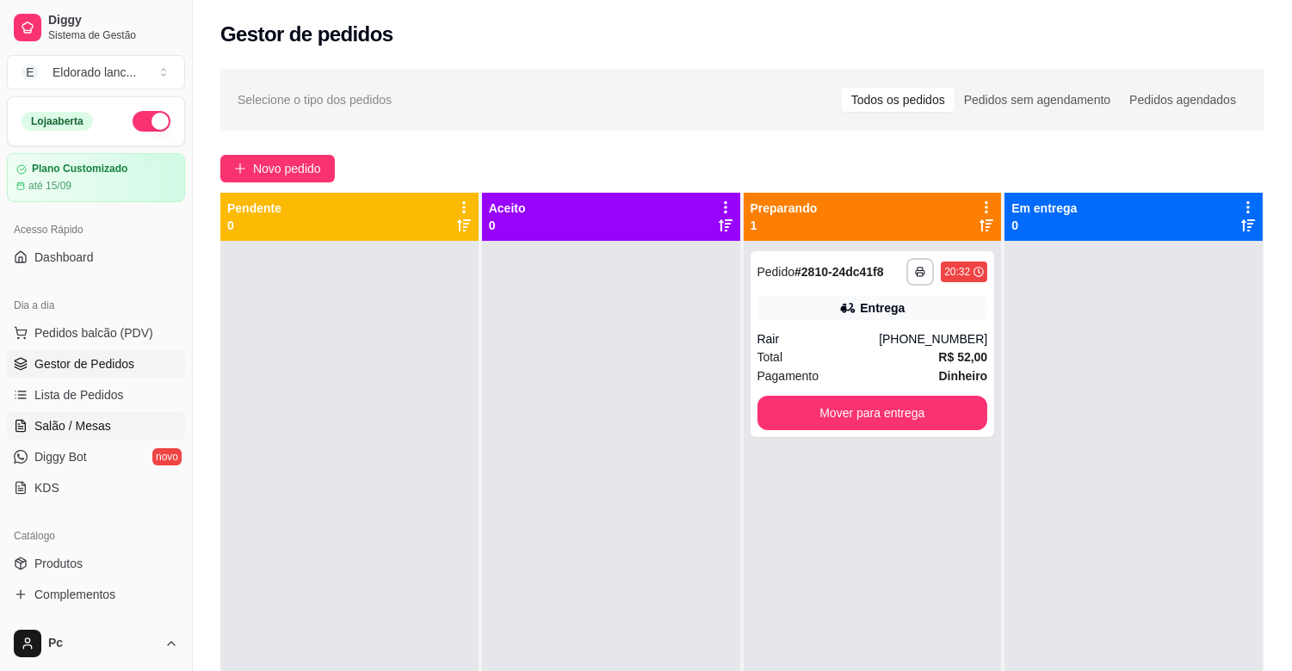
click at [104, 425] on span "Salão / Mesas" at bounding box center [72, 426] width 77 height 17
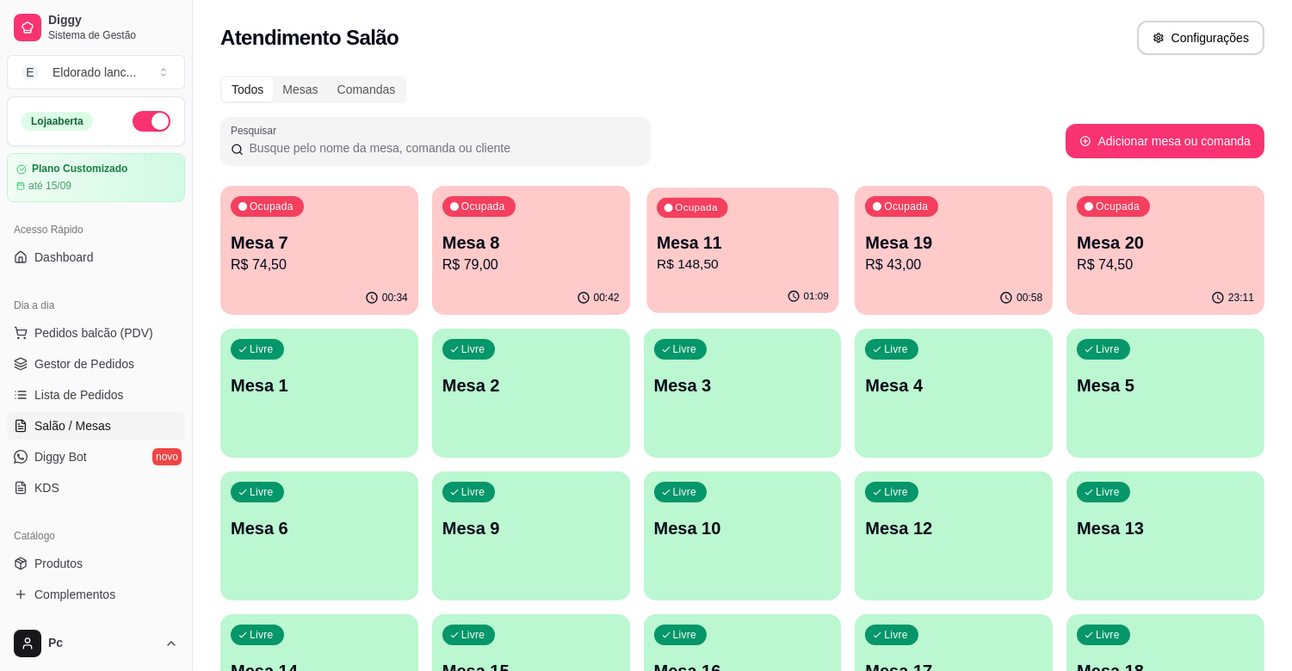
click at [771, 256] on p "R$ 148,50" at bounding box center [743, 265] width 172 height 20
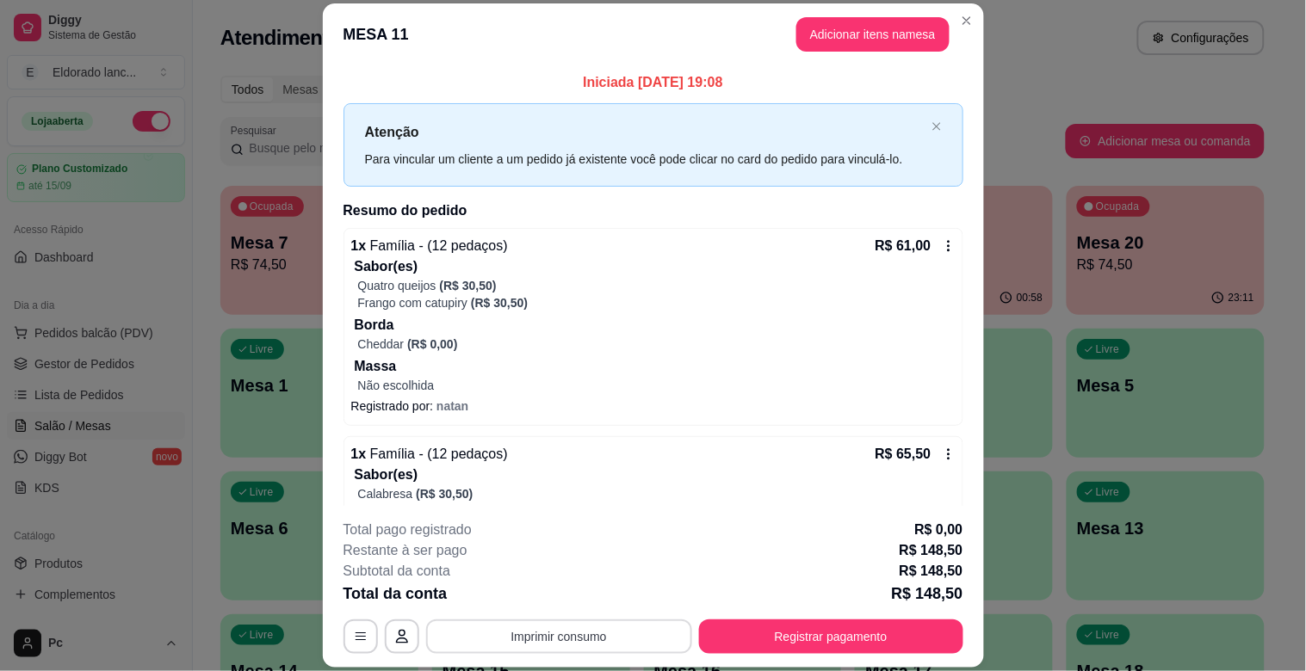
click at [607, 624] on button "Imprimir consumo" at bounding box center [559, 637] width 266 height 34
click at [581, 603] on button "IMPRESSORA" at bounding box center [557, 597] width 121 height 27
click at [718, 627] on button "Registrar pagamento" at bounding box center [830, 638] width 257 height 34
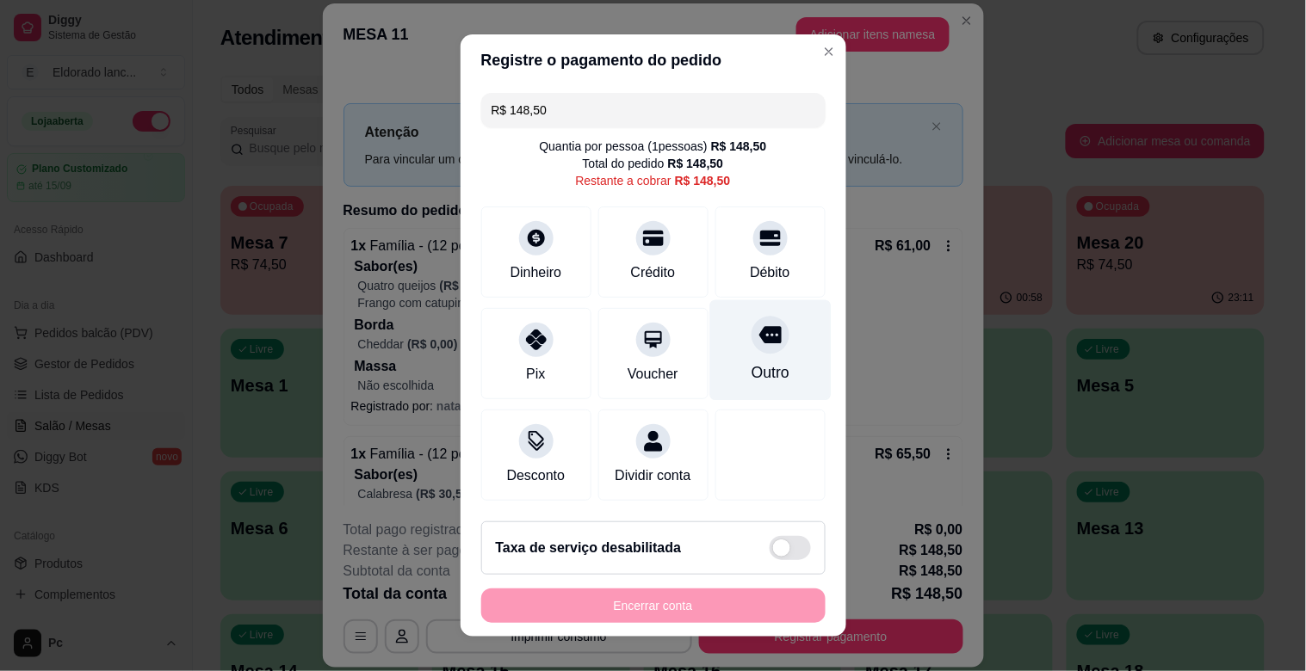
click at [725, 319] on div "Outro" at bounding box center [769, 350] width 121 height 101
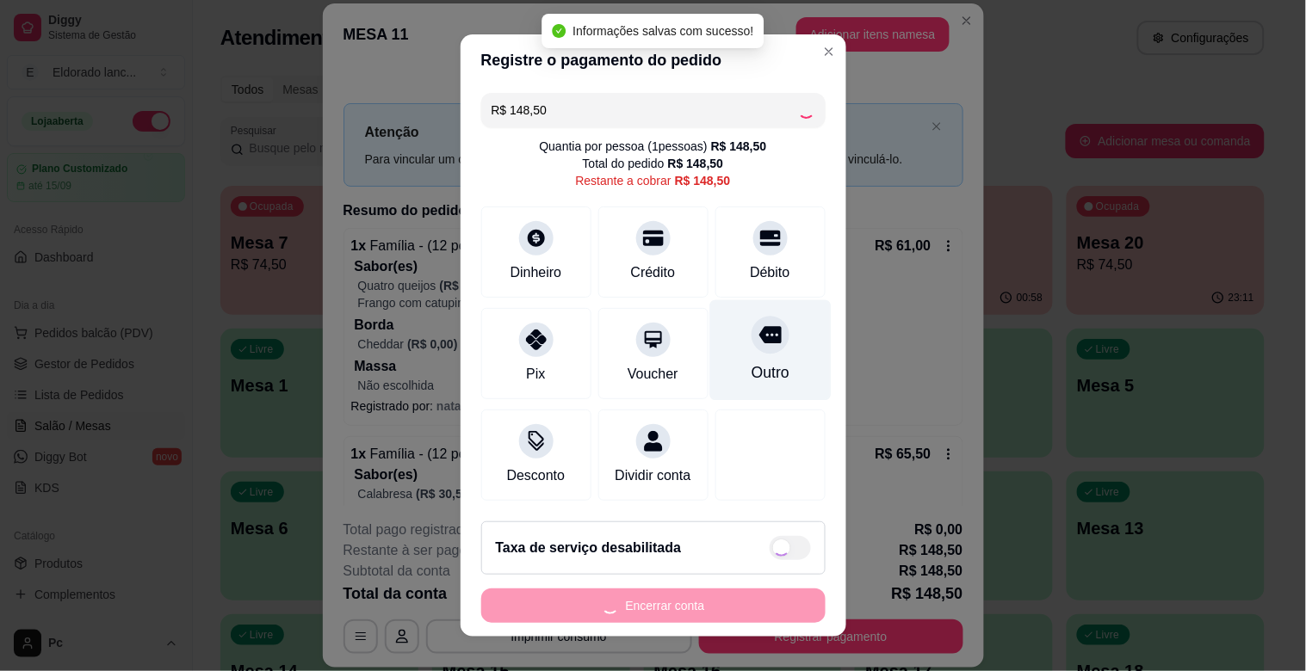
type input "R$ 0,00"
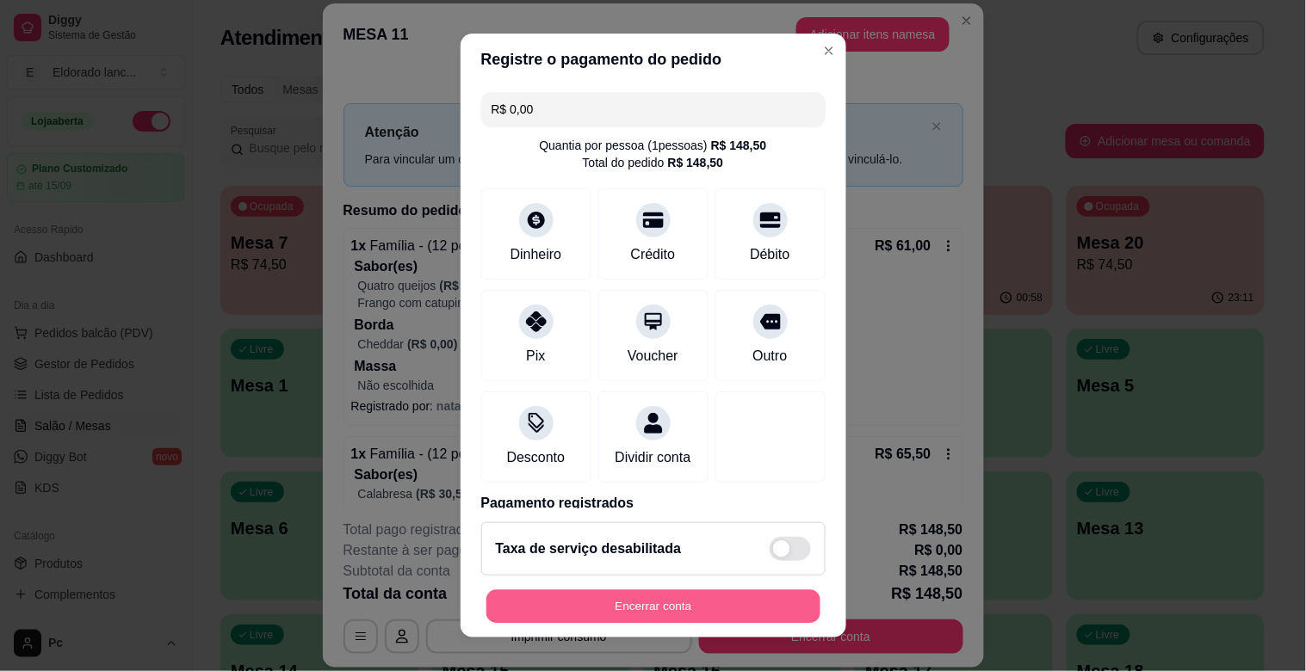
click at [661, 603] on button "Encerrar conta" at bounding box center [653, 608] width 334 height 34
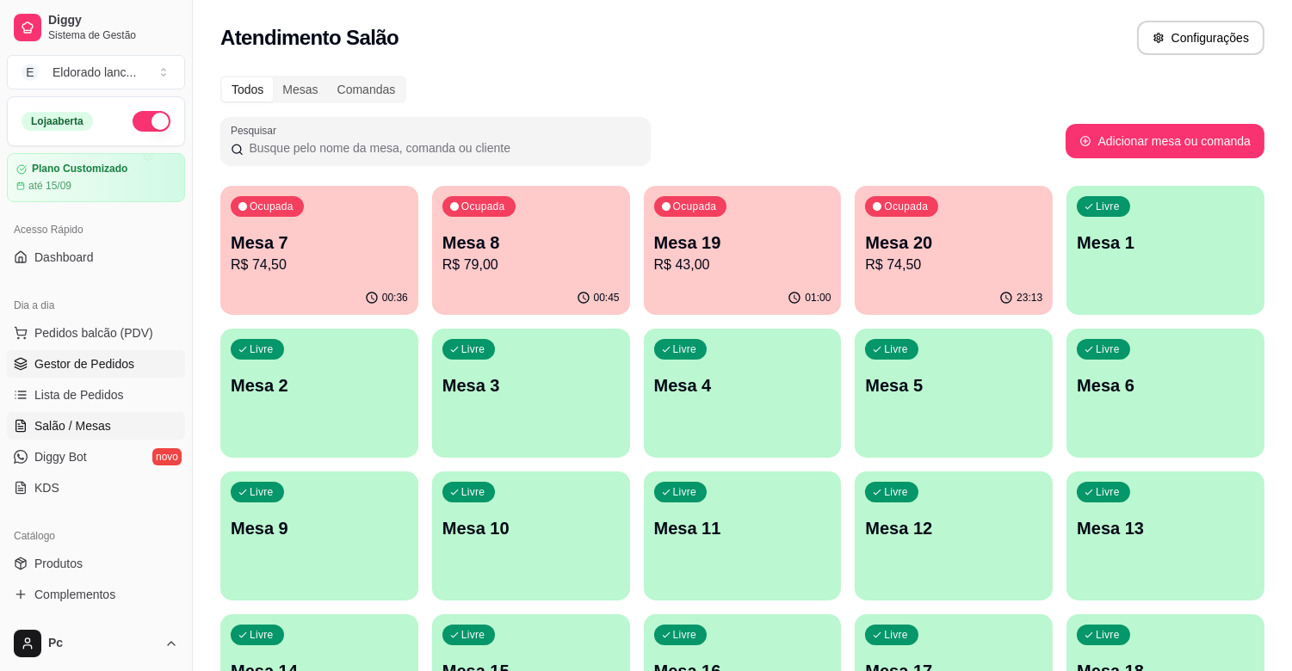
click at [92, 356] on span "Gestor de Pedidos" at bounding box center [84, 364] width 100 height 17
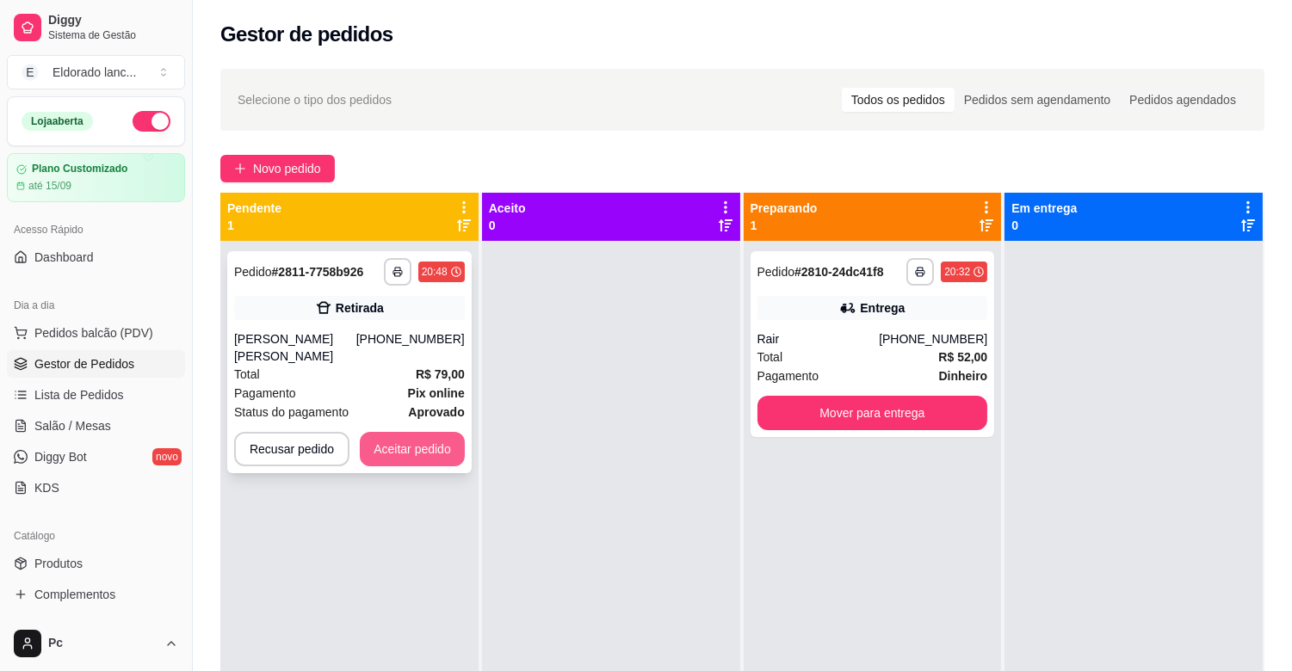
click at [416, 432] on button "Aceitar pedido" at bounding box center [412, 449] width 105 height 34
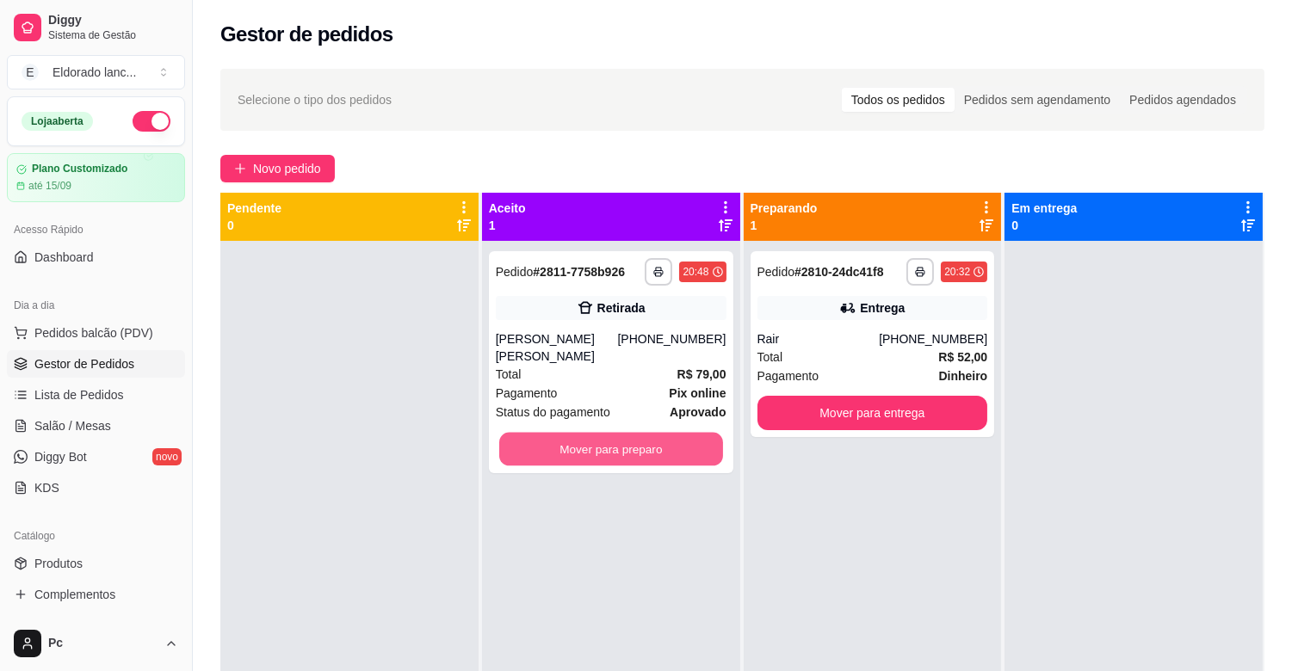
click at [616, 442] on button "Mover para preparo" at bounding box center [611, 450] width 224 height 34
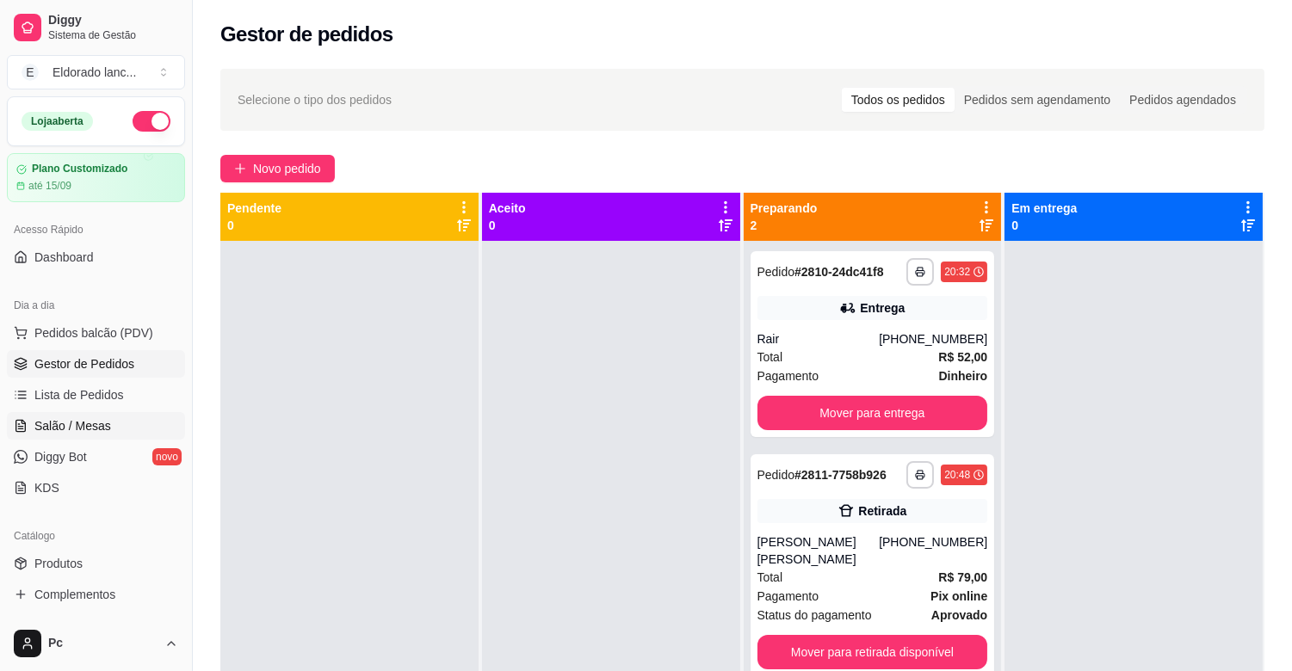
click at [74, 428] on span "Salão / Mesas" at bounding box center [72, 426] width 77 height 17
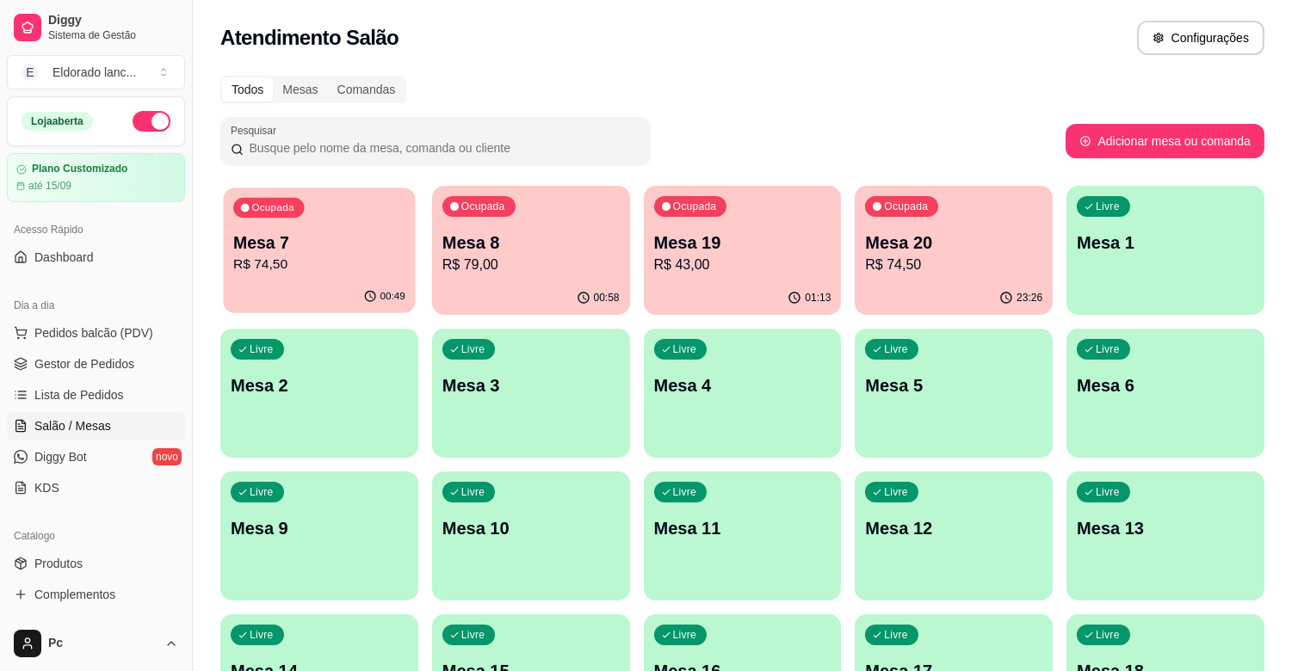
click at [304, 273] on p "R$ 74,50" at bounding box center [319, 265] width 172 height 20
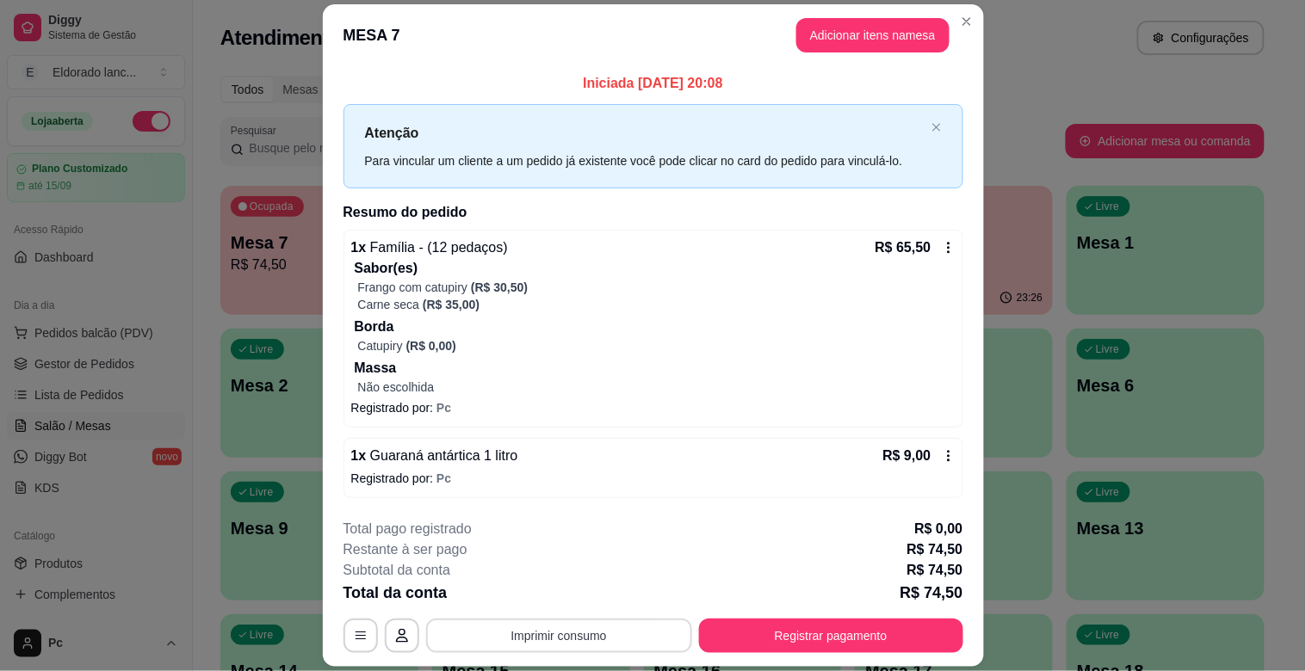
click at [545, 633] on button "Imprimir consumo" at bounding box center [559, 636] width 266 height 34
click at [545, 594] on button "IMPRESSORA" at bounding box center [557, 596] width 121 height 27
click at [699, 640] on button "Registrar pagamento" at bounding box center [831, 636] width 264 height 34
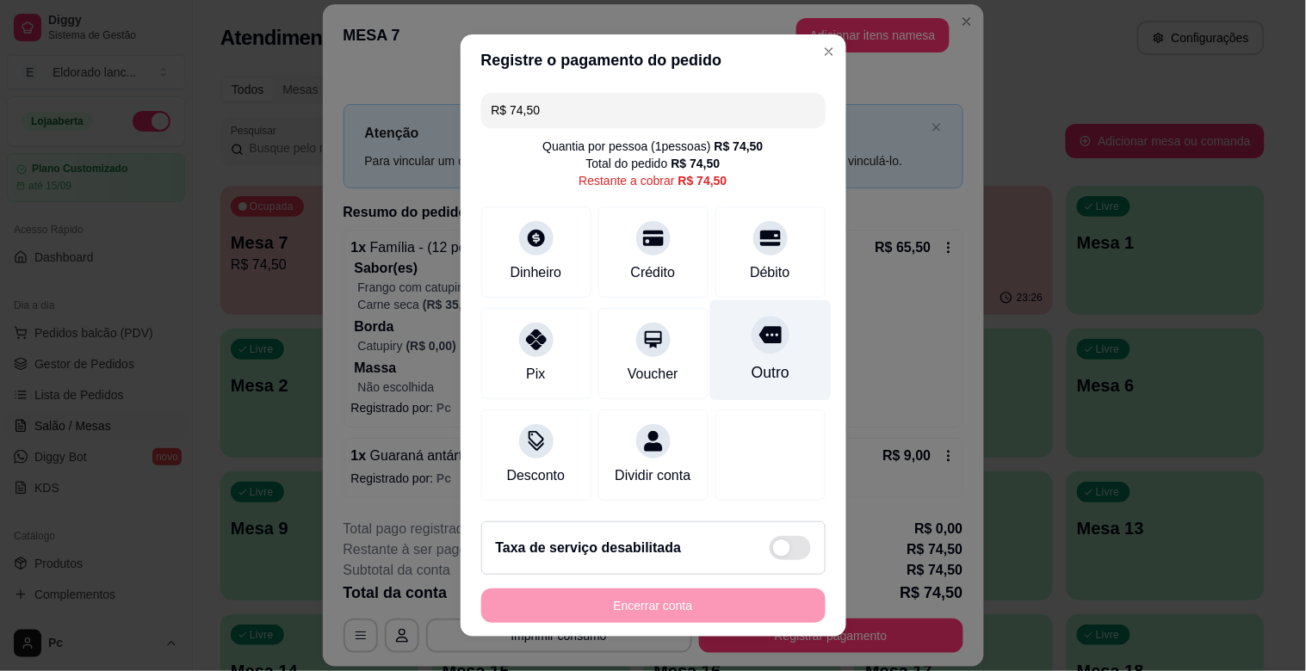
click at [737, 354] on div "Outro" at bounding box center [769, 350] width 121 height 101
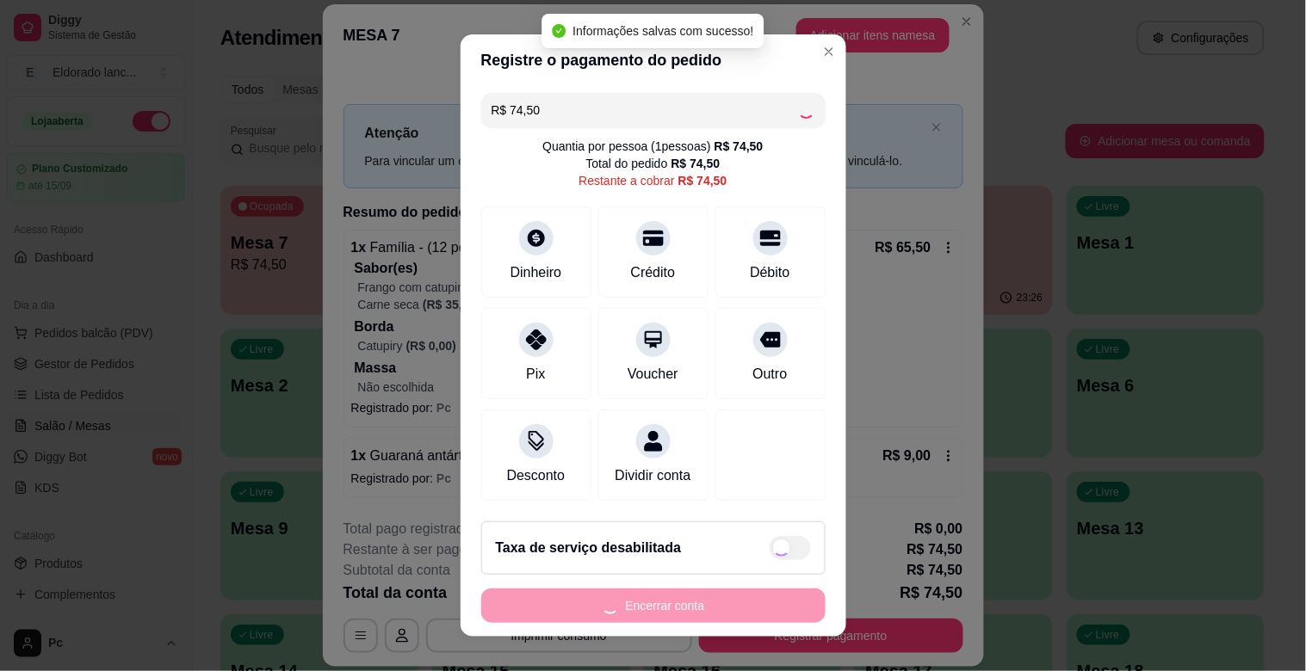
type input "R$ 0,00"
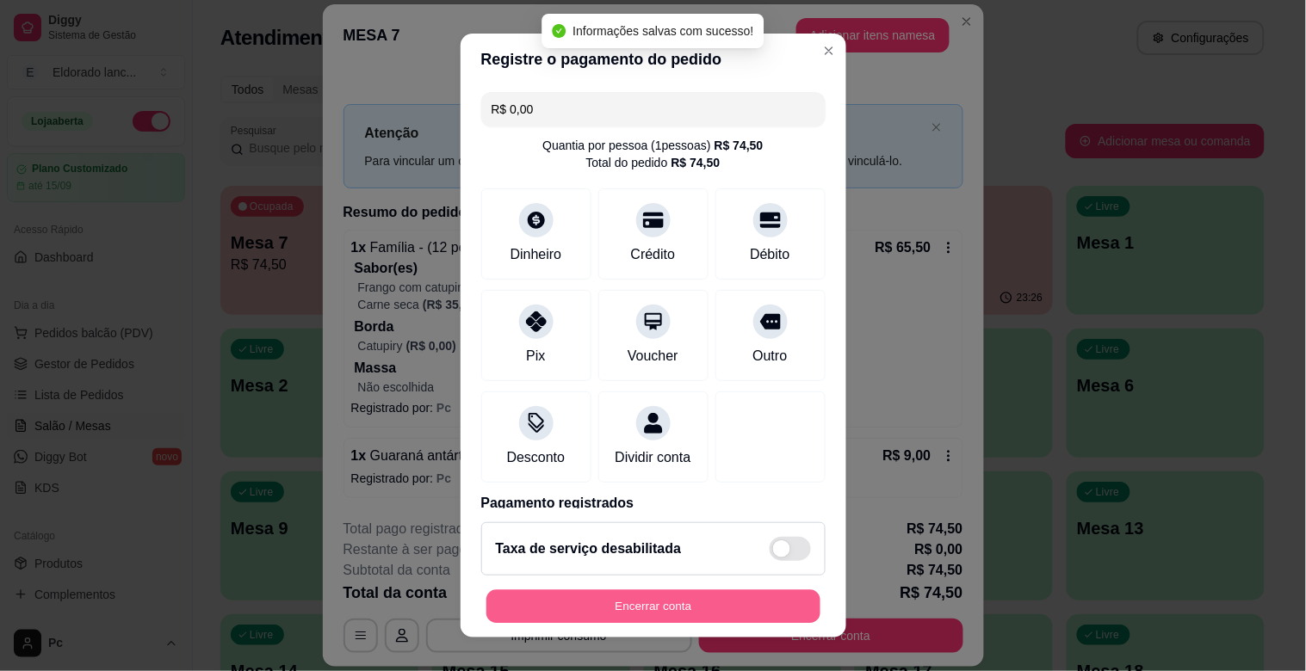
click at [644, 609] on button "Encerrar conta" at bounding box center [653, 608] width 334 height 34
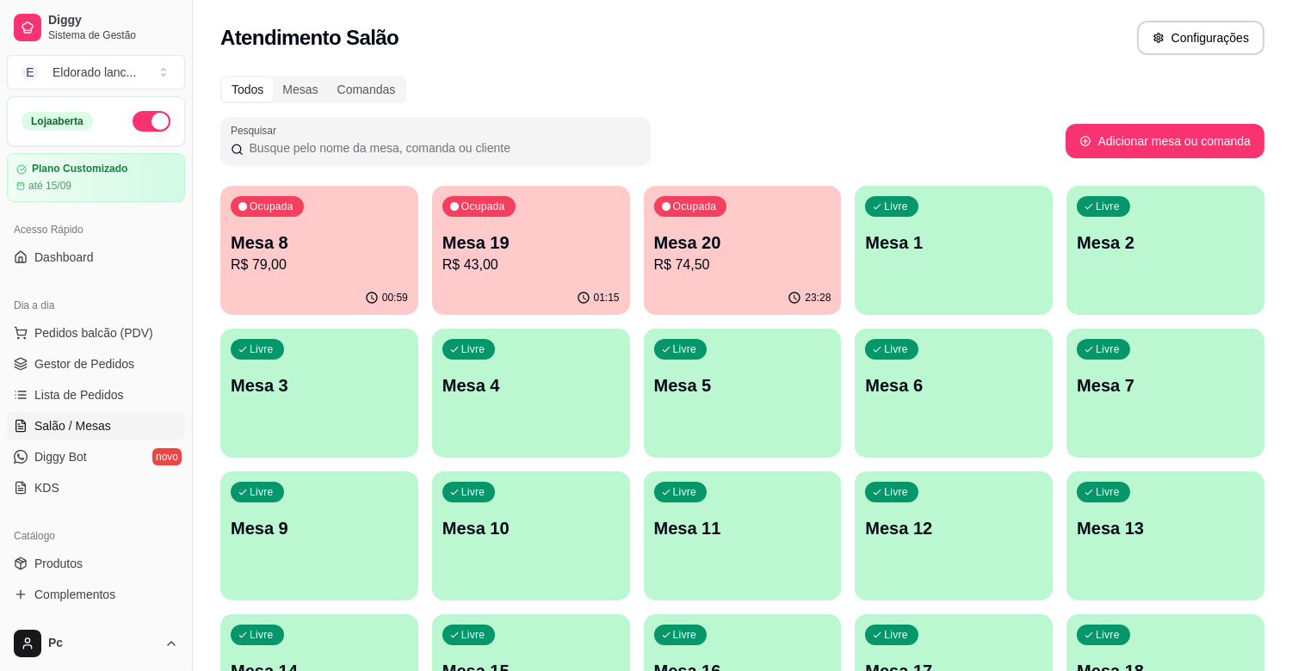
click at [339, 257] on p "R$ 79,00" at bounding box center [319, 265] width 177 height 21
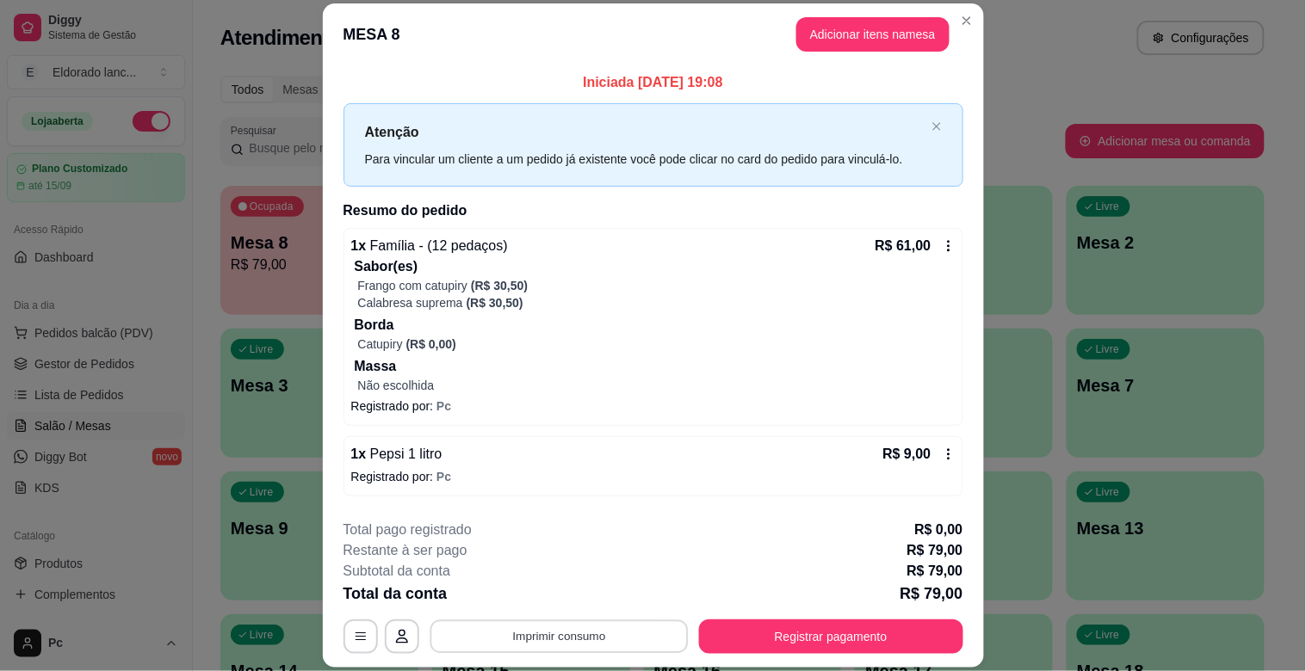
click at [618, 622] on button "Imprimir consumo" at bounding box center [559, 638] width 258 height 34
click at [581, 594] on button "IMPRESSORA" at bounding box center [557, 597] width 121 height 27
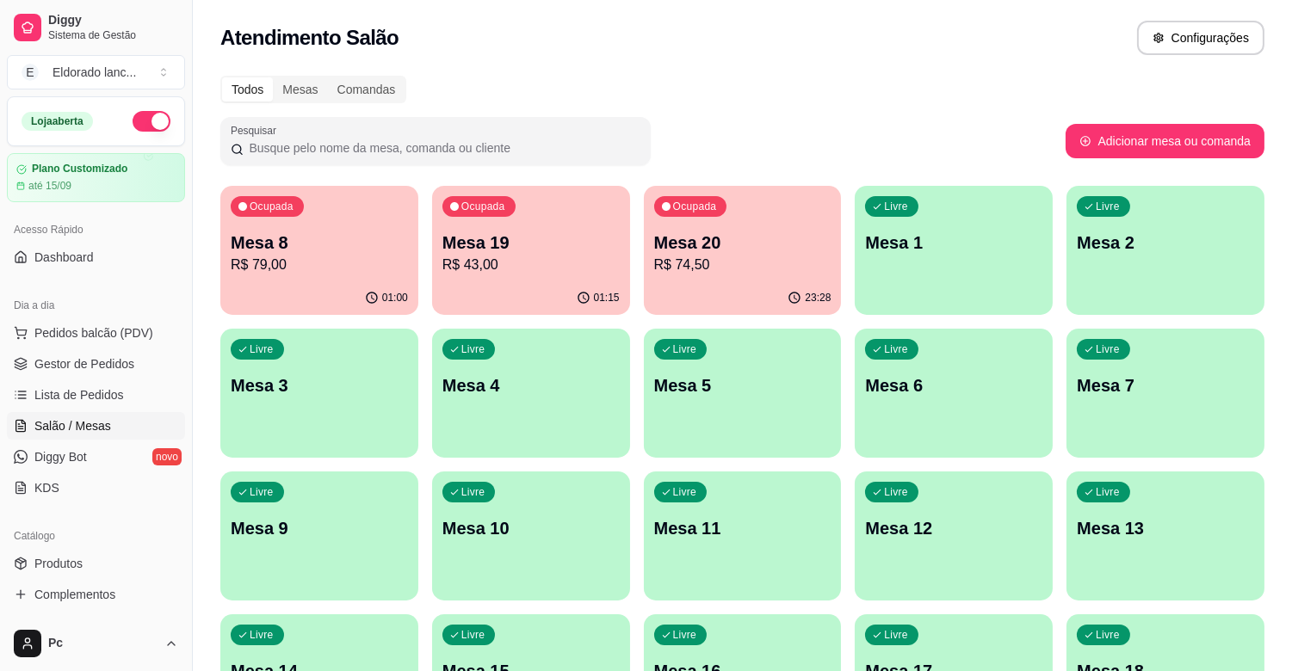
click at [728, 304] on div "23:28" at bounding box center [743, 298] width 198 height 34
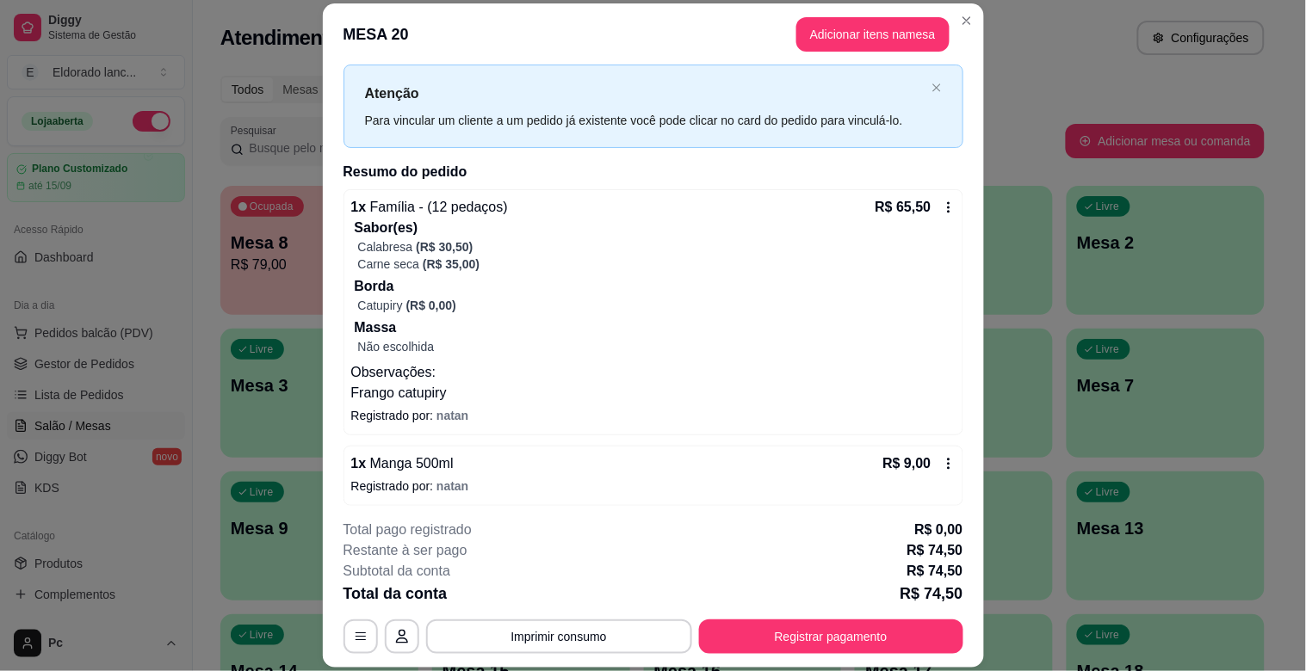
scroll to position [46, 0]
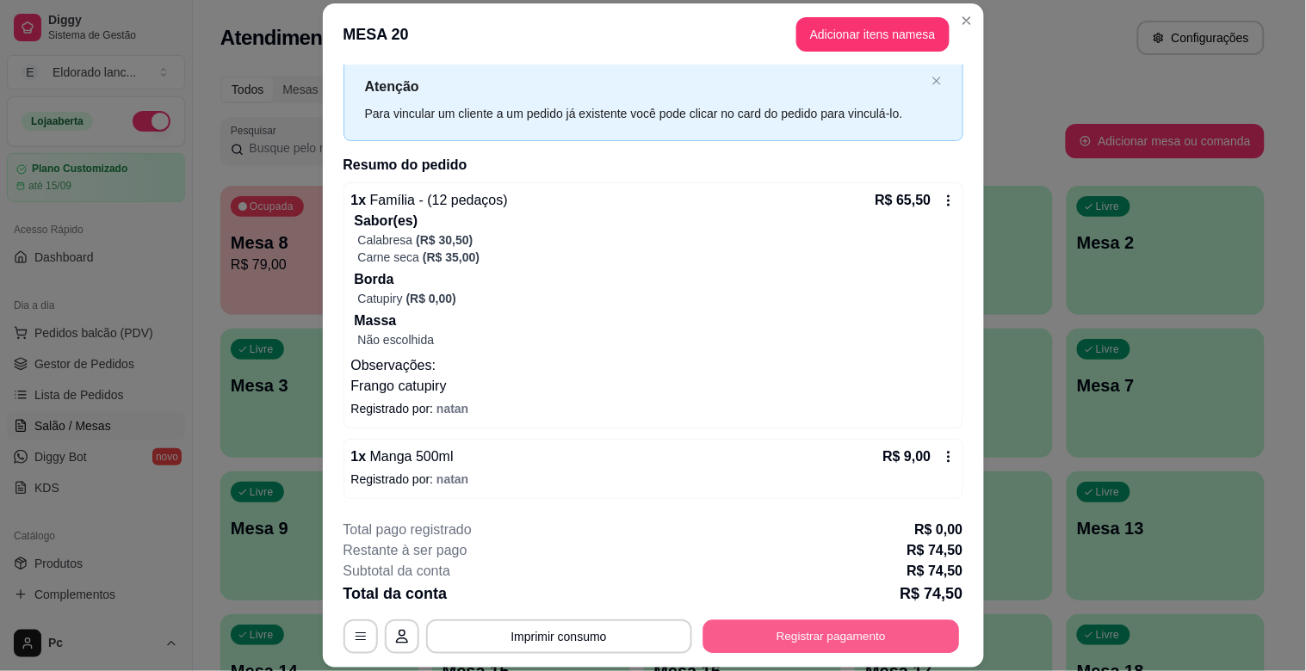
click at [702, 646] on button "Registrar pagamento" at bounding box center [830, 638] width 257 height 34
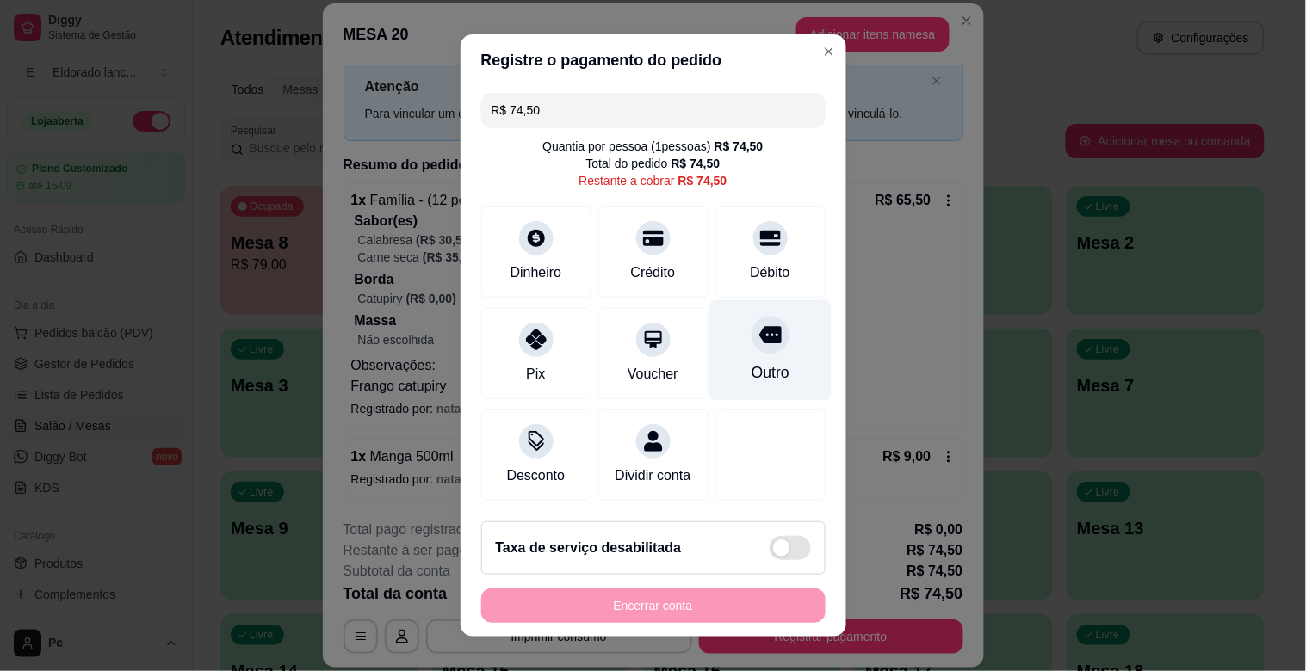
click at [751, 362] on div "Outro" at bounding box center [770, 373] width 38 height 22
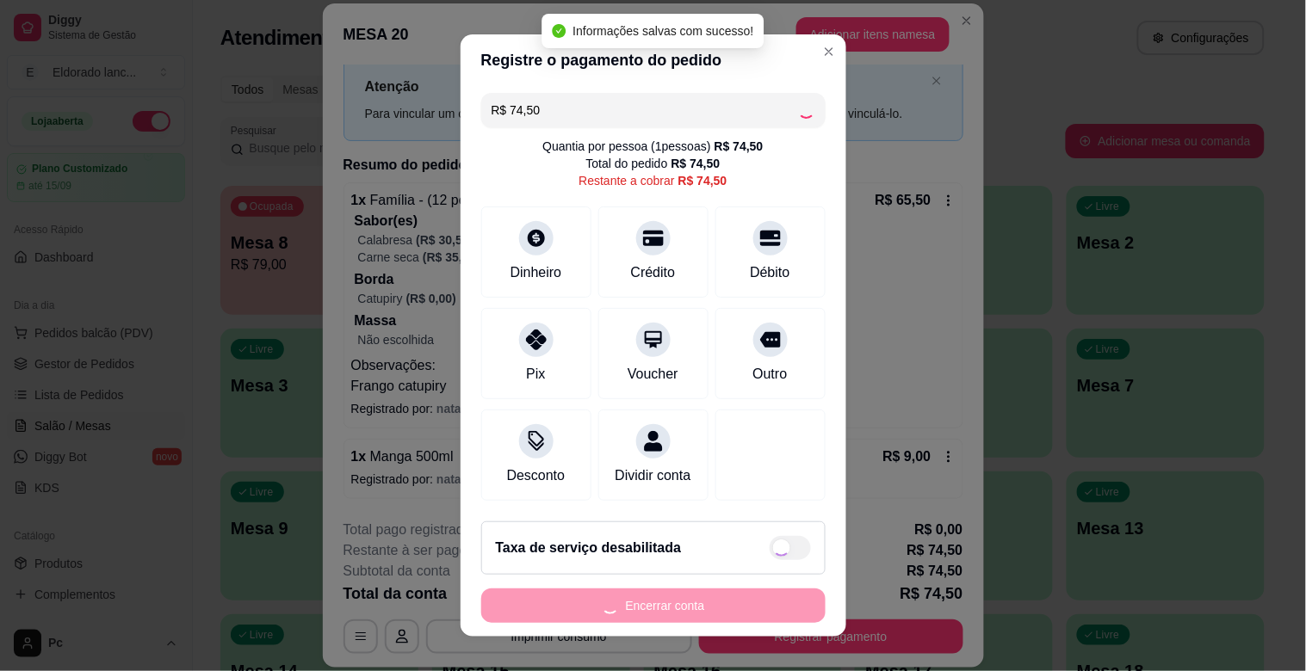
type input "R$ 0,00"
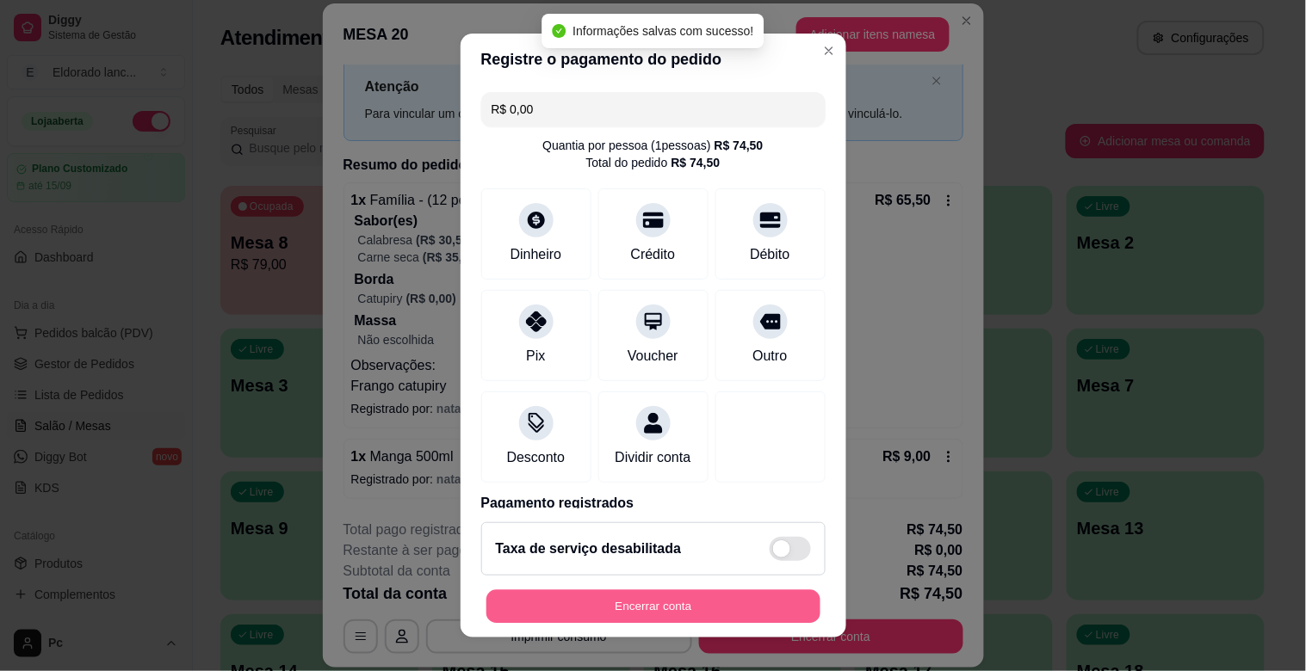
click at [664, 609] on button "Encerrar conta" at bounding box center [653, 608] width 334 height 34
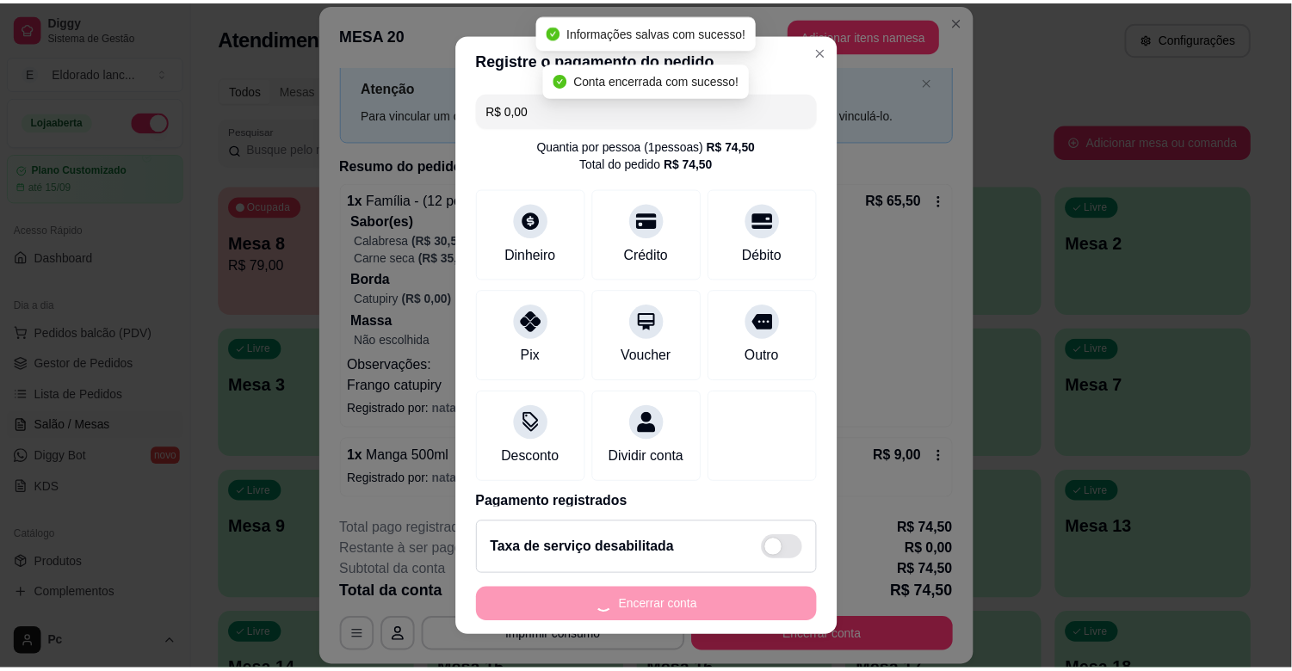
scroll to position [0, 0]
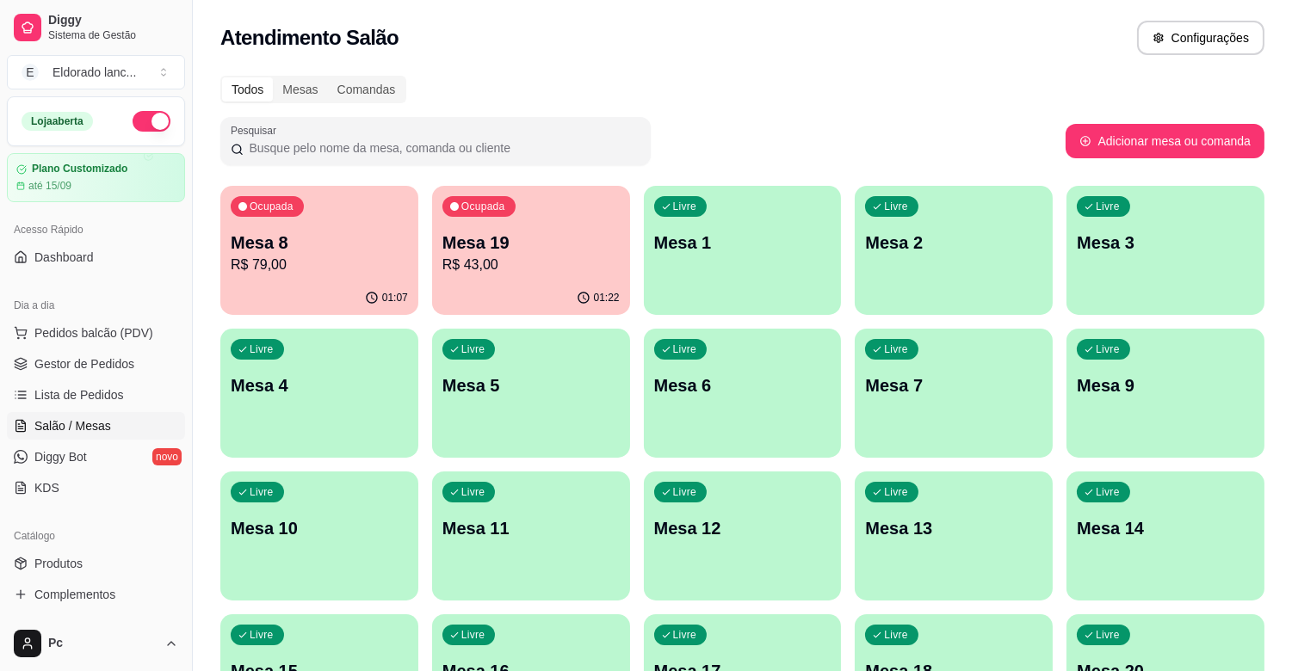
click at [362, 258] on p "R$ 79,00" at bounding box center [319, 265] width 177 height 21
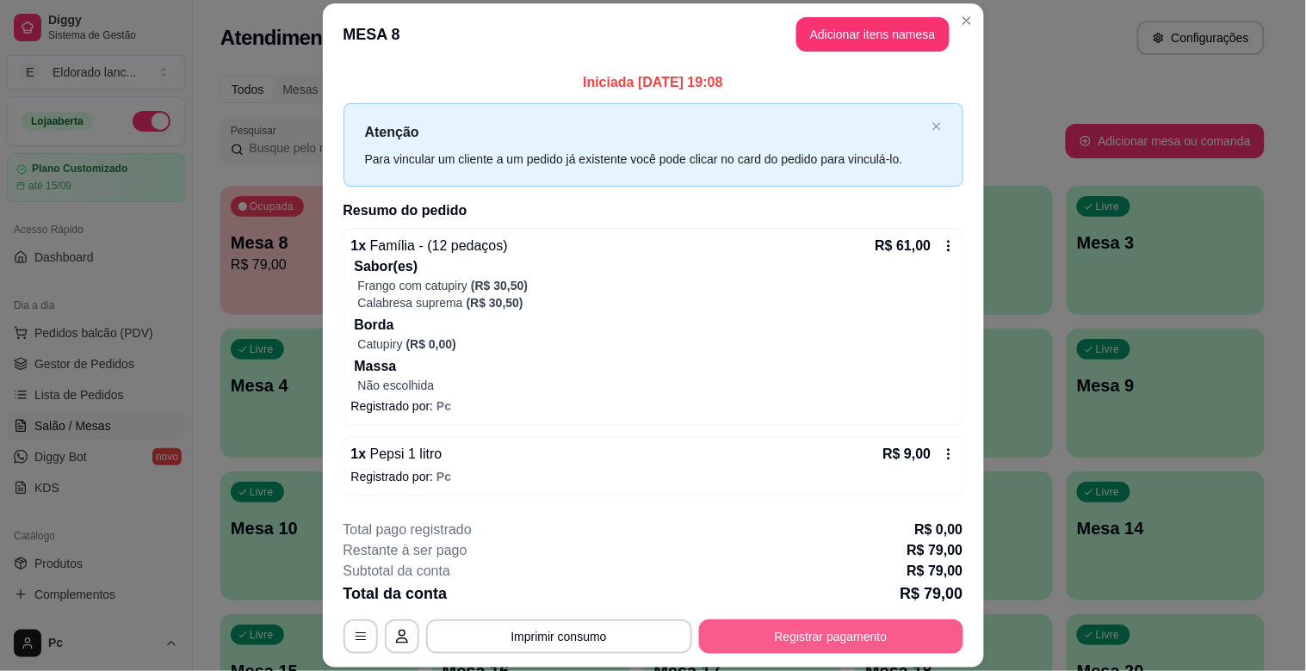
click at [795, 634] on button "Registrar pagamento" at bounding box center [831, 637] width 264 height 34
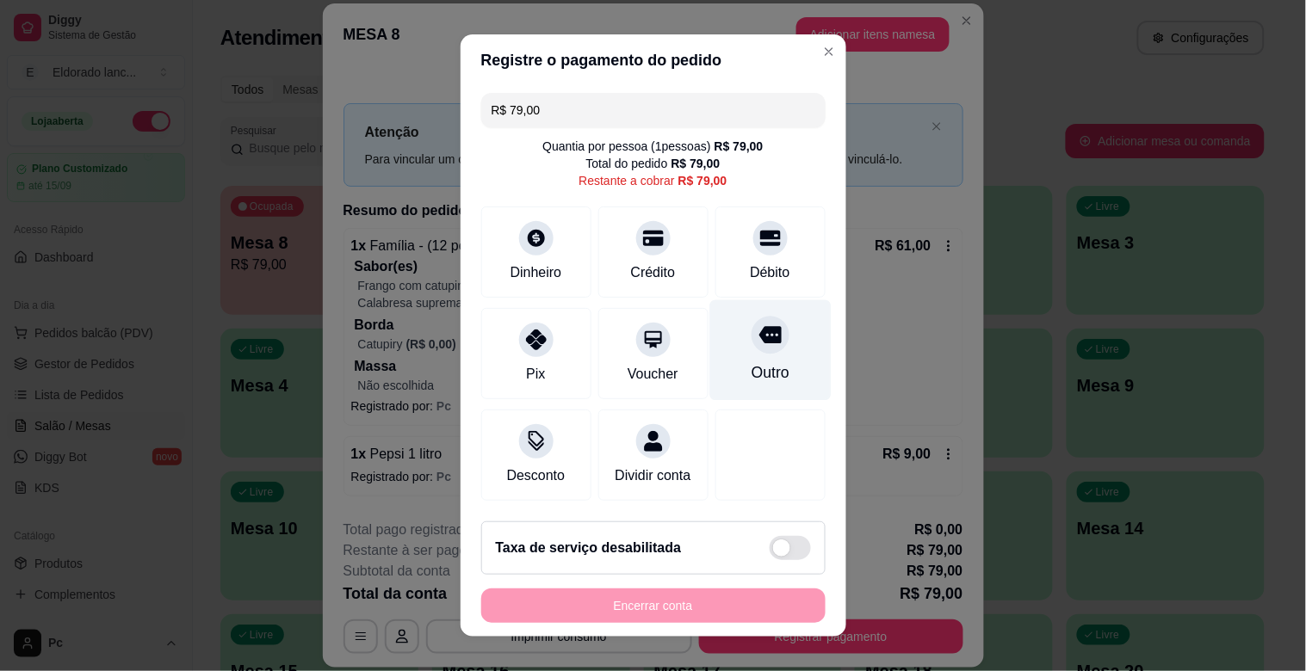
click at [758, 329] on icon at bounding box center [769, 335] width 22 height 17
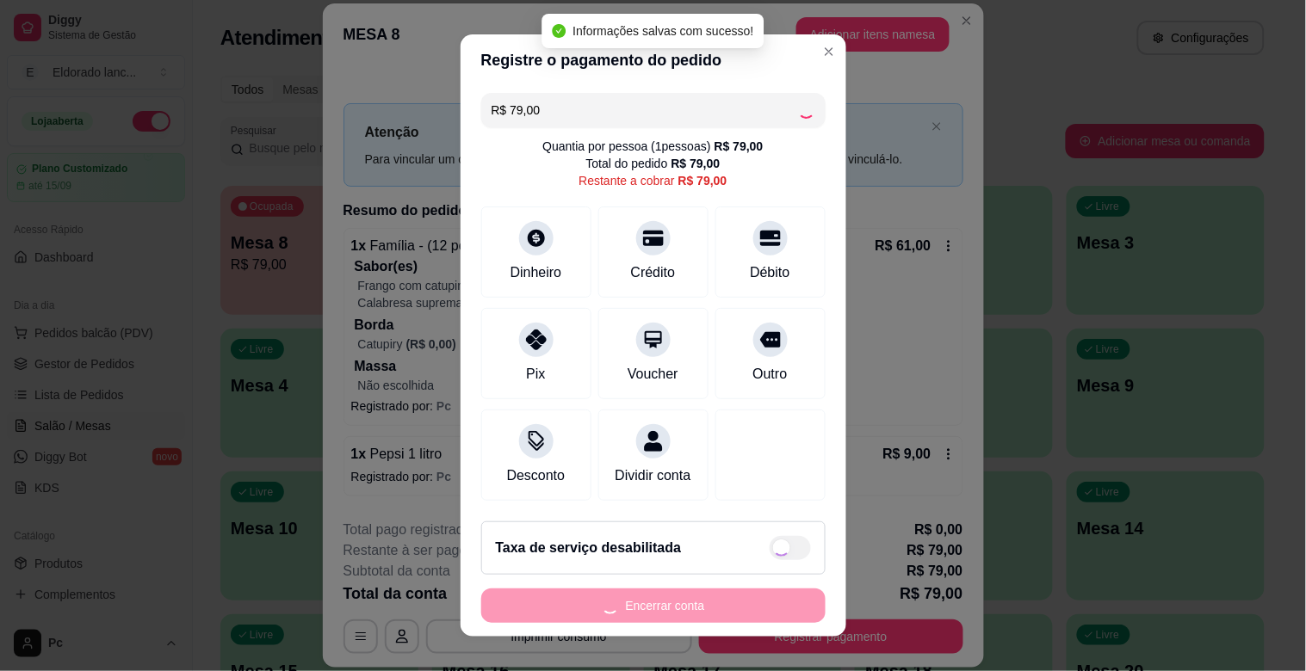
type input "R$ 0,00"
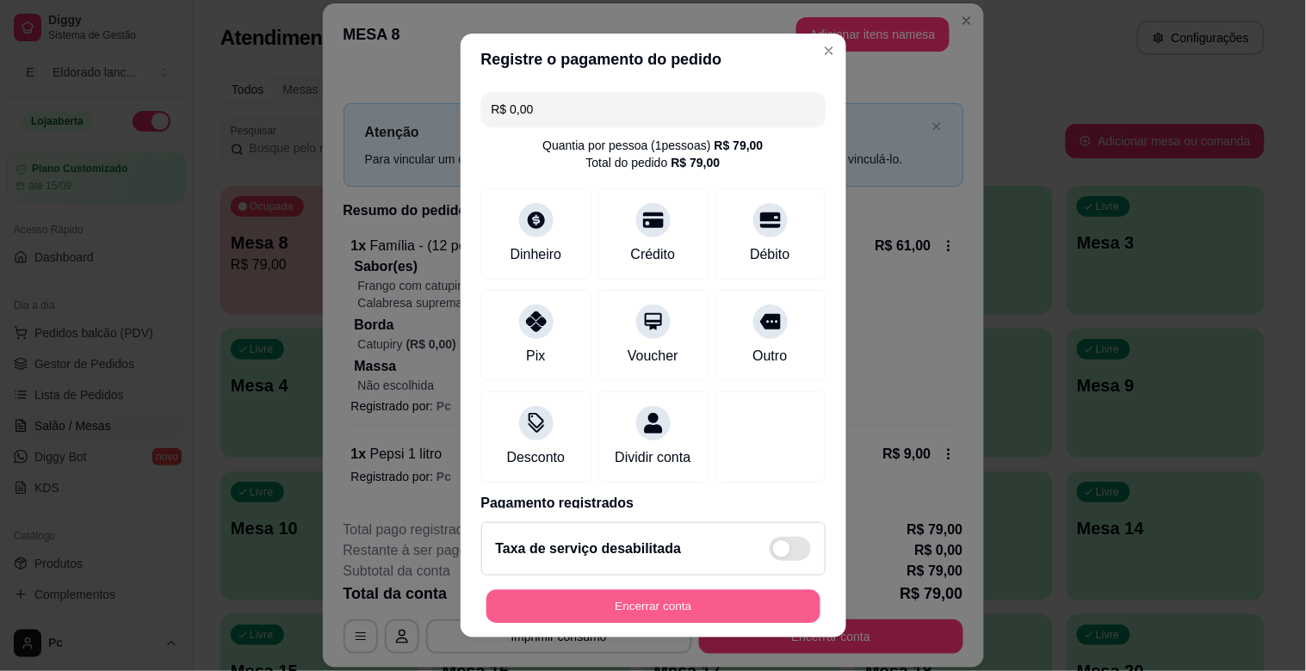
click at [689, 609] on button "Encerrar conta" at bounding box center [653, 608] width 334 height 34
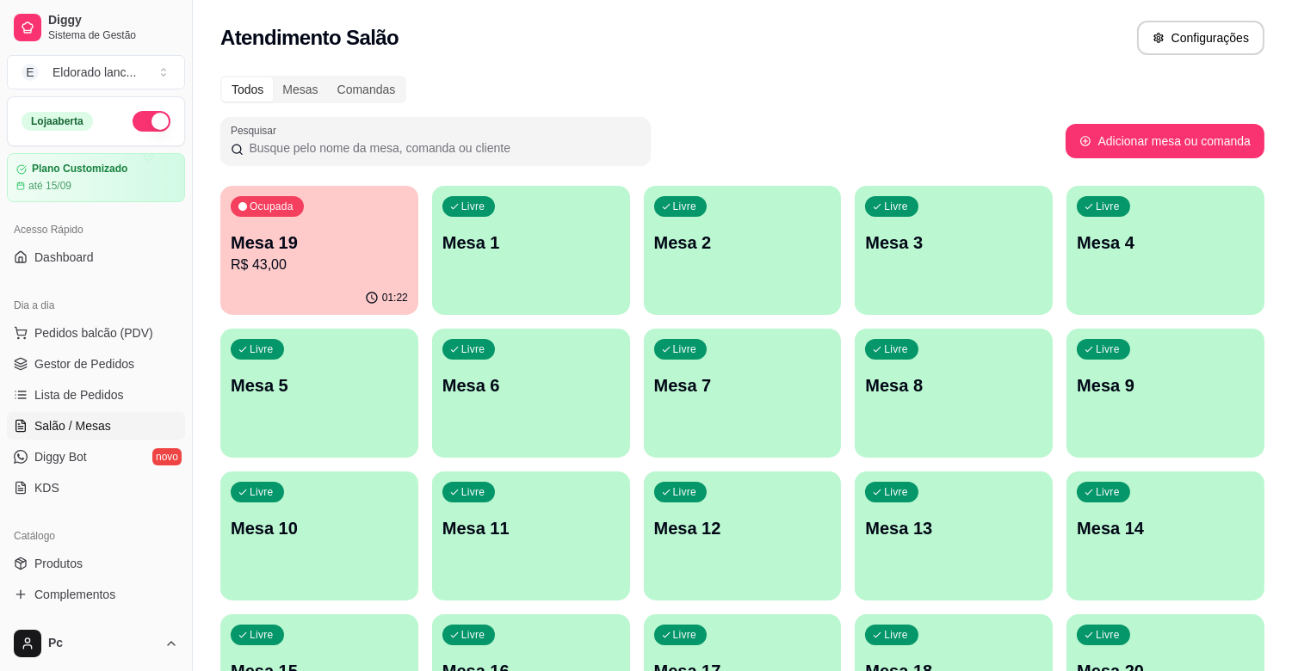
click at [284, 271] on p "R$ 43,00" at bounding box center [319, 265] width 177 height 21
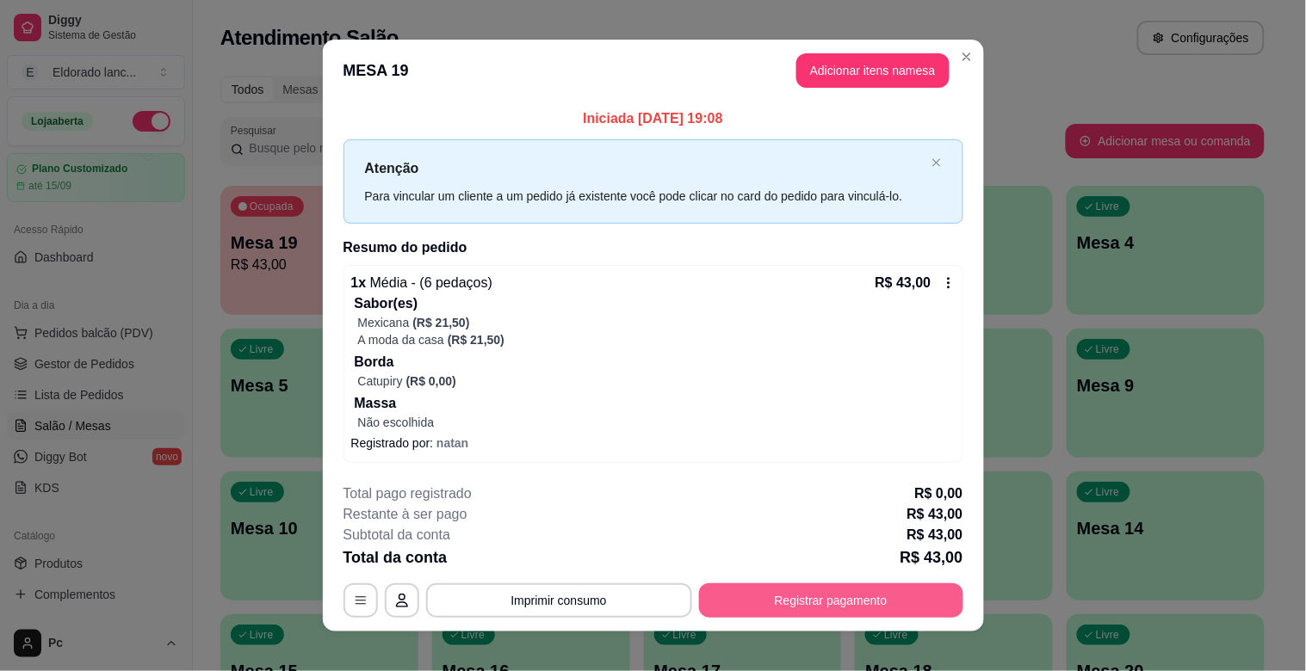
click at [777, 603] on button "Registrar pagamento" at bounding box center [831, 601] width 264 height 34
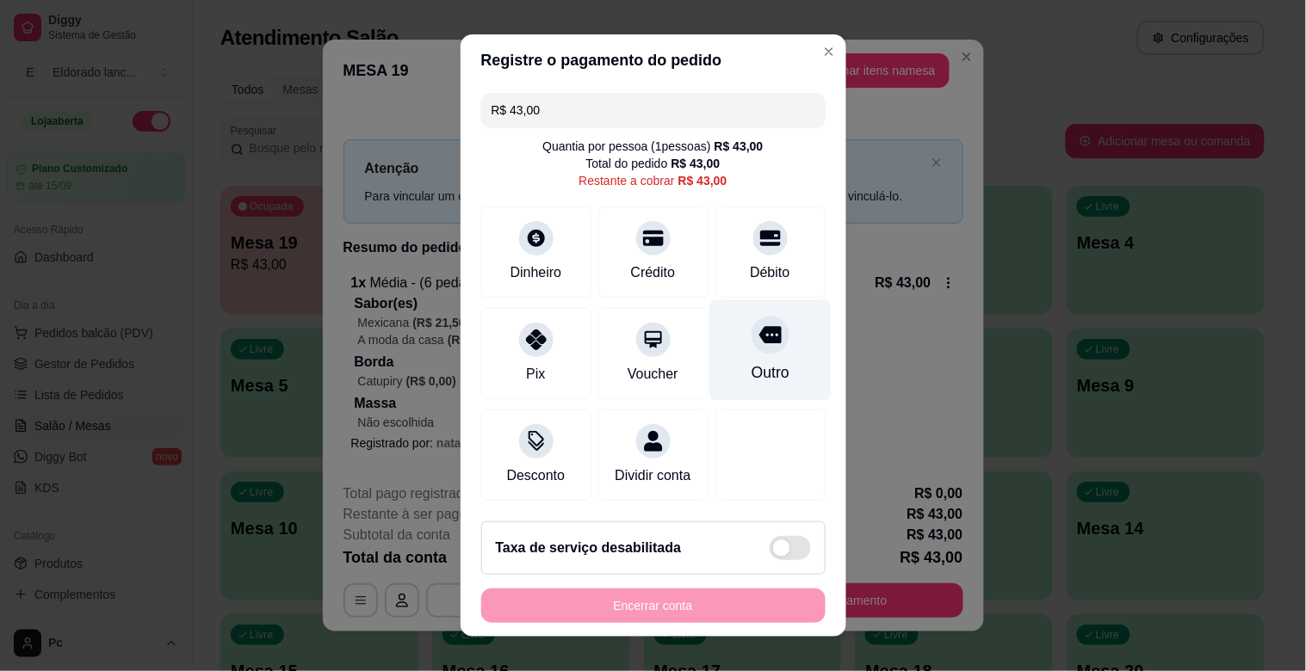
click at [735, 358] on div "Outro" at bounding box center [769, 350] width 121 height 101
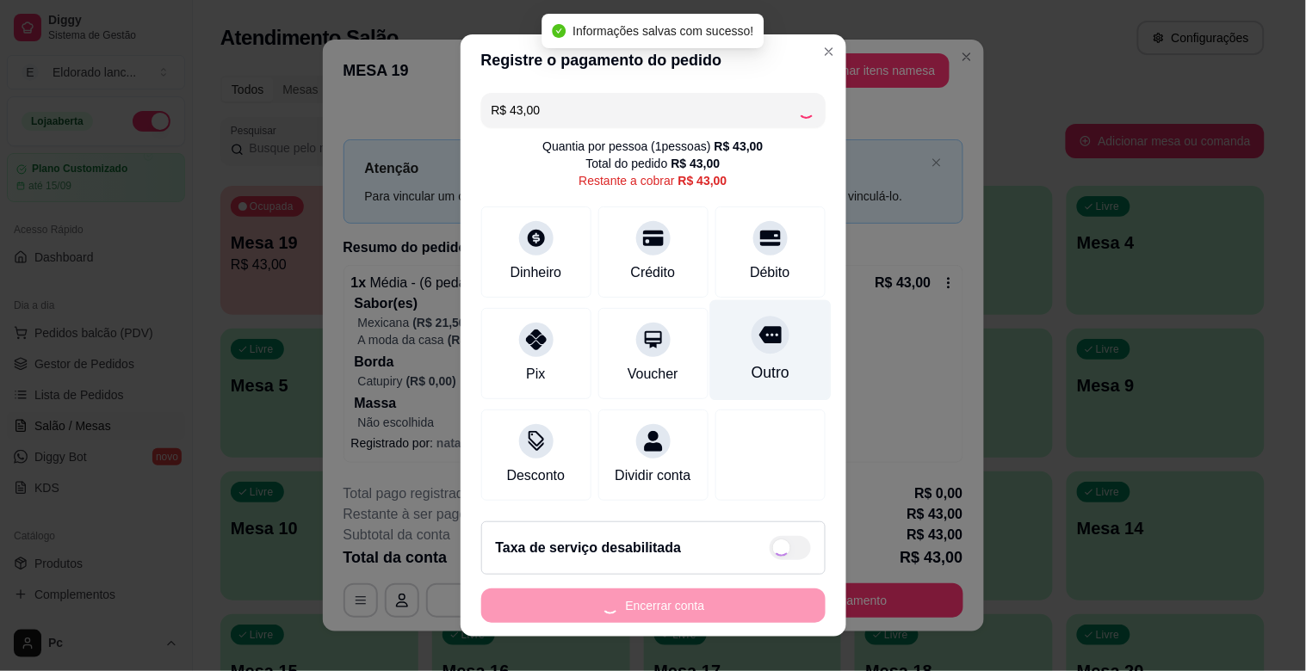
type input "R$ 0,00"
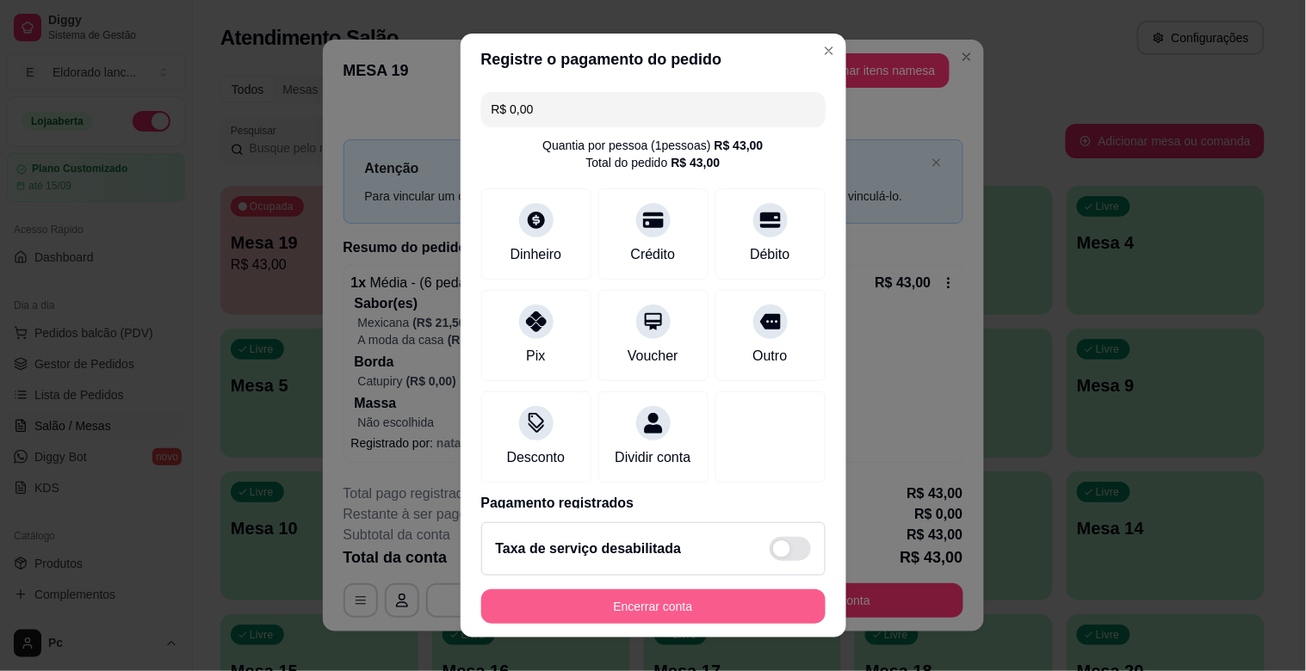
click at [677, 605] on button "Encerrar conta" at bounding box center [653, 607] width 344 height 34
